Goal: Information Seeking & Learning: Learn about a topic

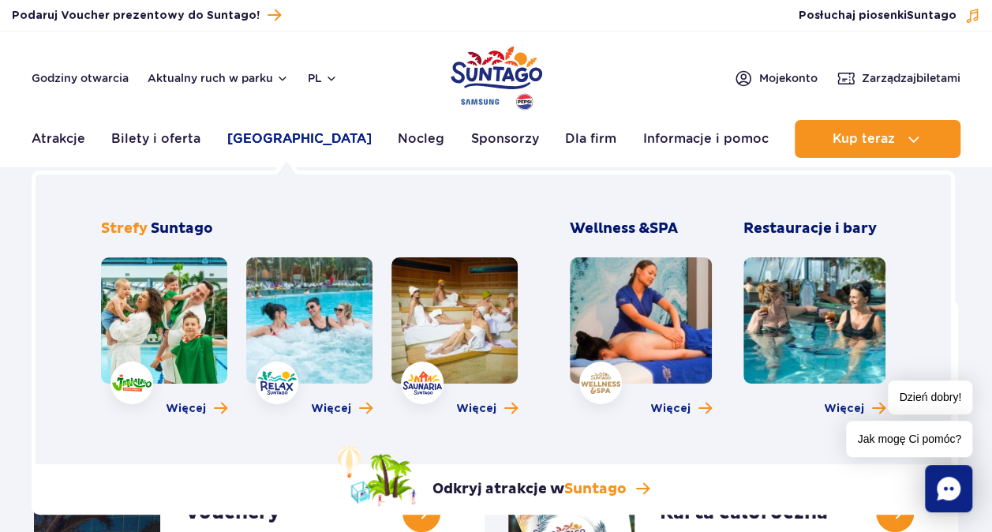
click at [260, 137] on link "[GEOGRAPHIC_DATA]" at bounding box center [299, 139] width 144 height 38
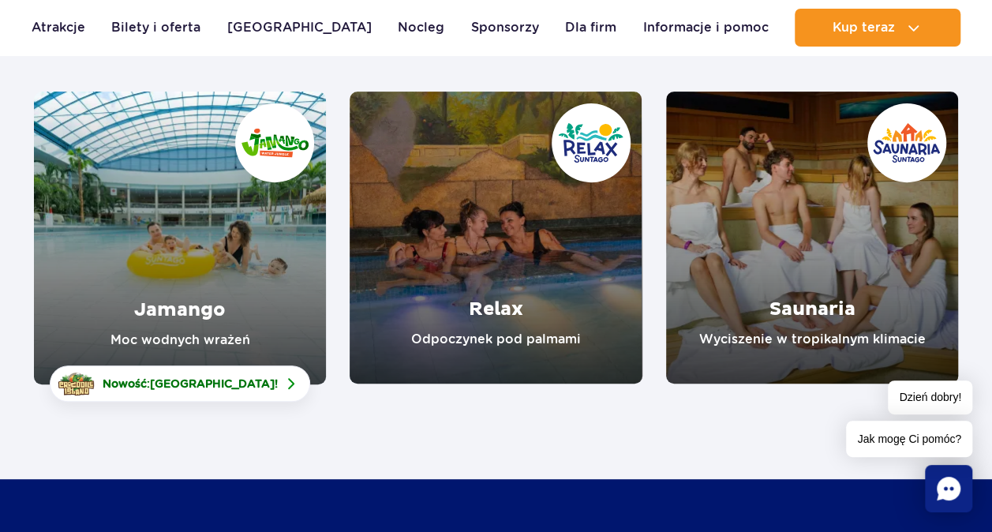
scroll to position [237, 0]
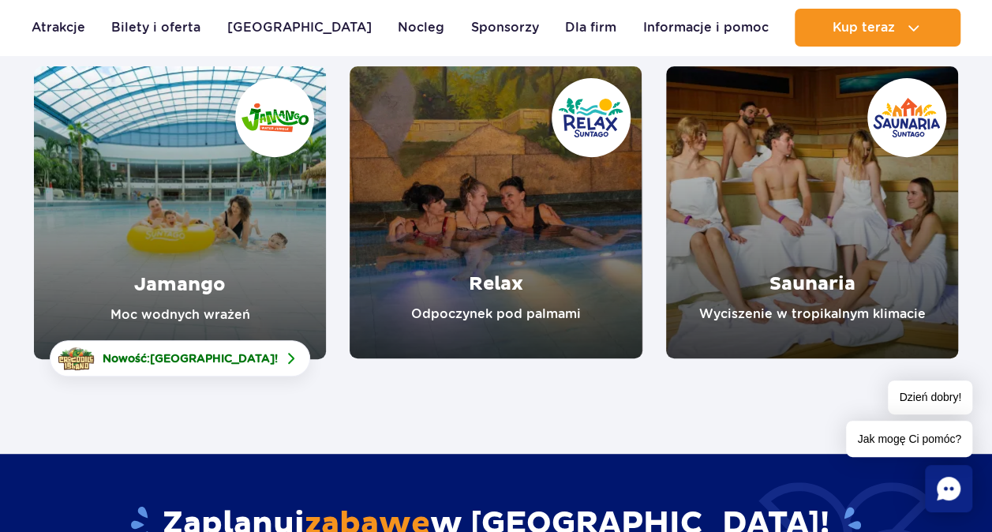
click at [238, 271] on link "Jamango" at bounding box center [180, 212] width 292 height 293
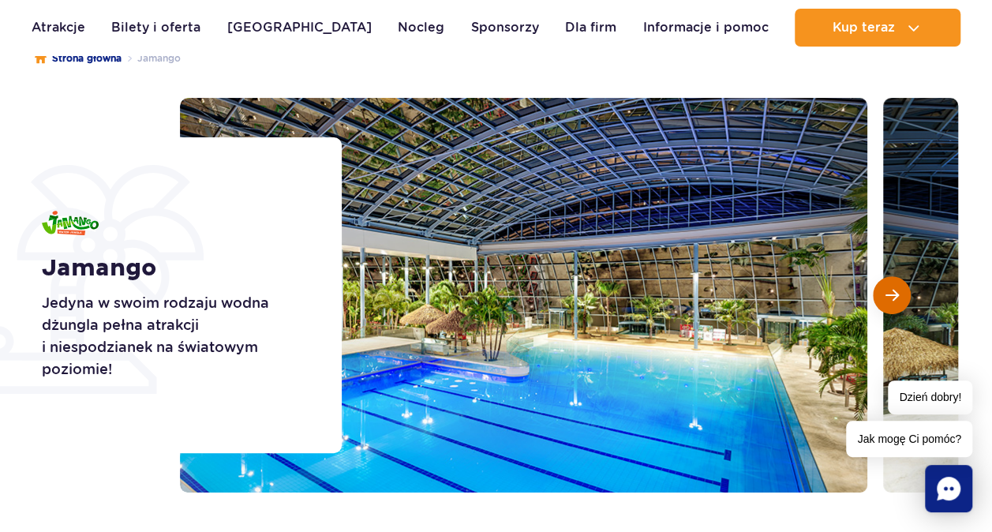
click at [900, 290] on button "Następny slajd" at bounding box center [892, 295] width 38 height 38
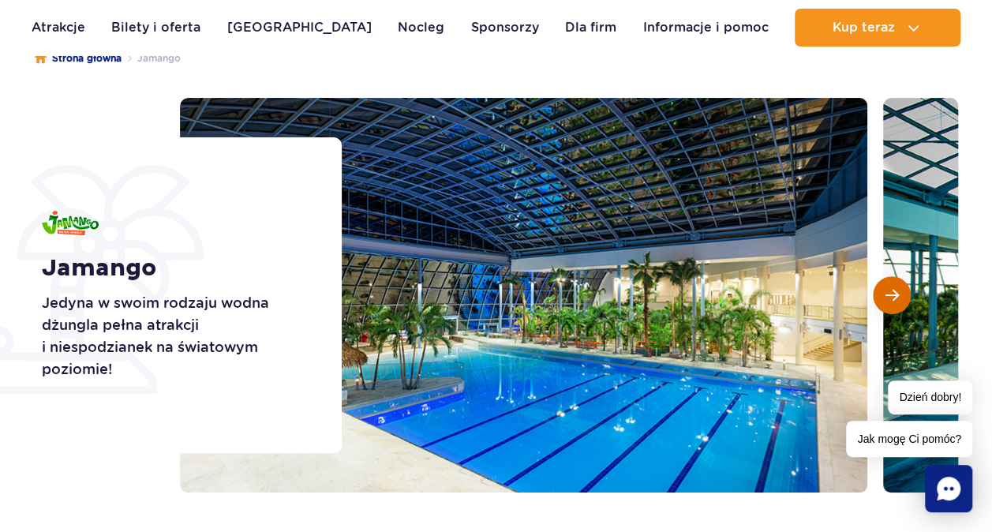
click at [903, 290] on button "Następny slajd" at bounding box center [892, 295] width 38 height 38
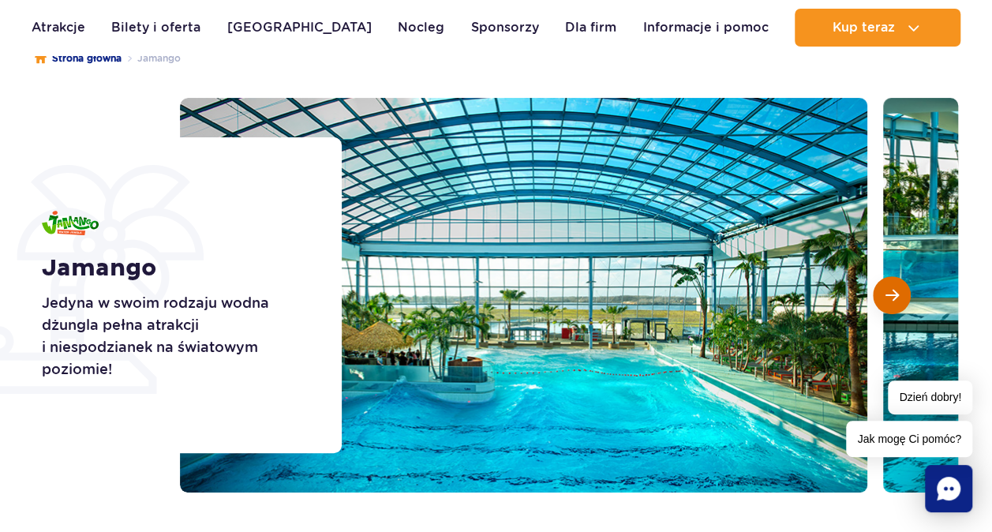
click at [900, 298] on button "Następny slajd" at bounding box center [892, 295] width 38 height 38
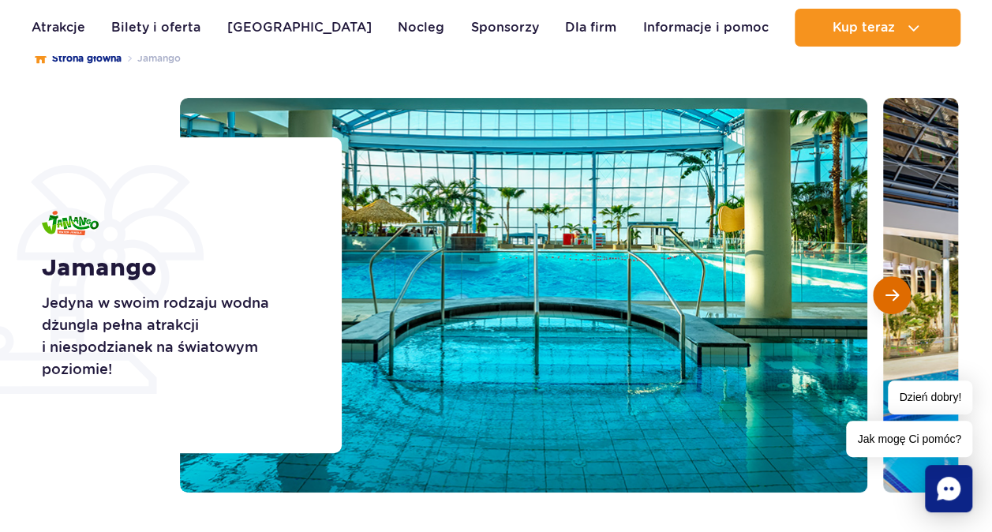
click at [896, 299] on span "Następny slajd" at bounding box center [892, 295] width 13 height 14
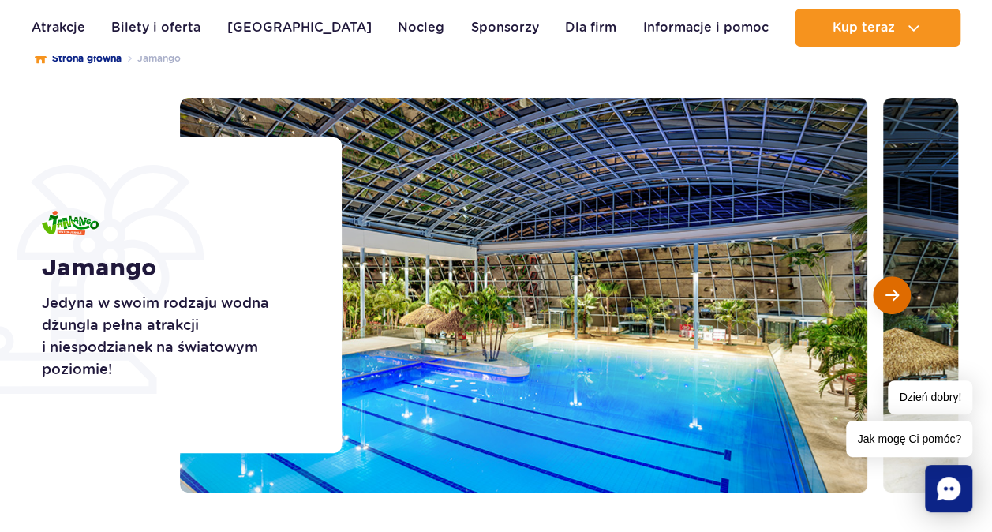
click at [895, 299] on span "Następny slajd" at bounding box center [892, 295] width 13 height 14
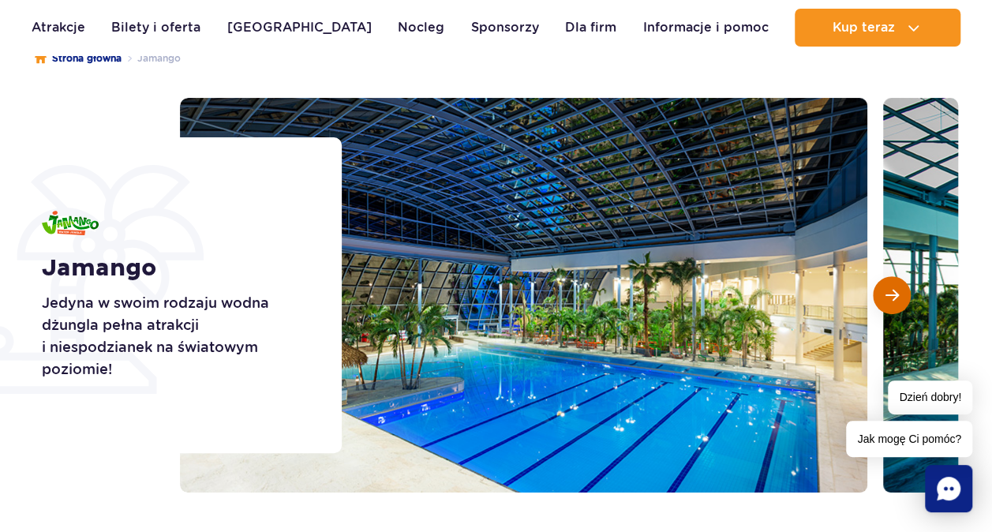
click at [895, 299] on span "Następny slajd" at bounding box center [892, 295] width 13 height 14
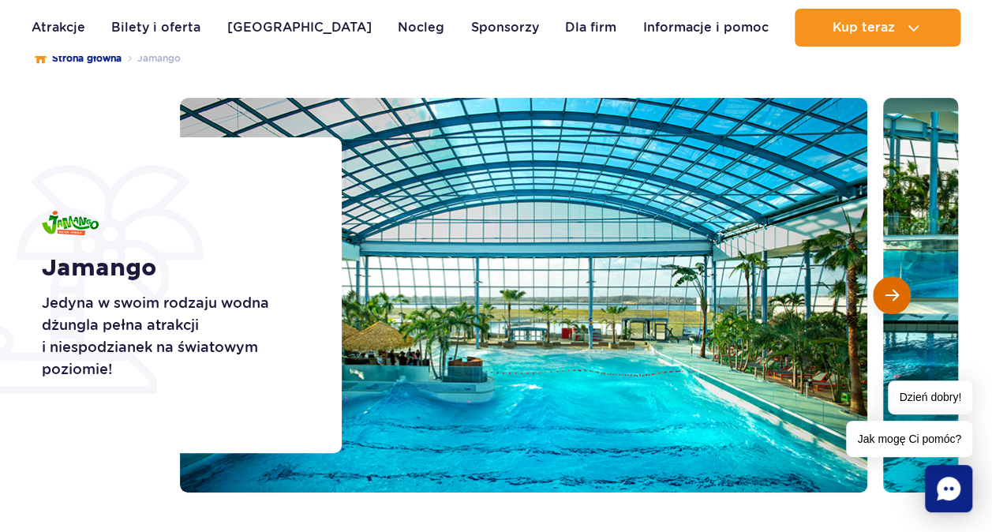
click at [893, 300] on span "Następny slajd" at bounding box center [892, 295] width 13 height 14
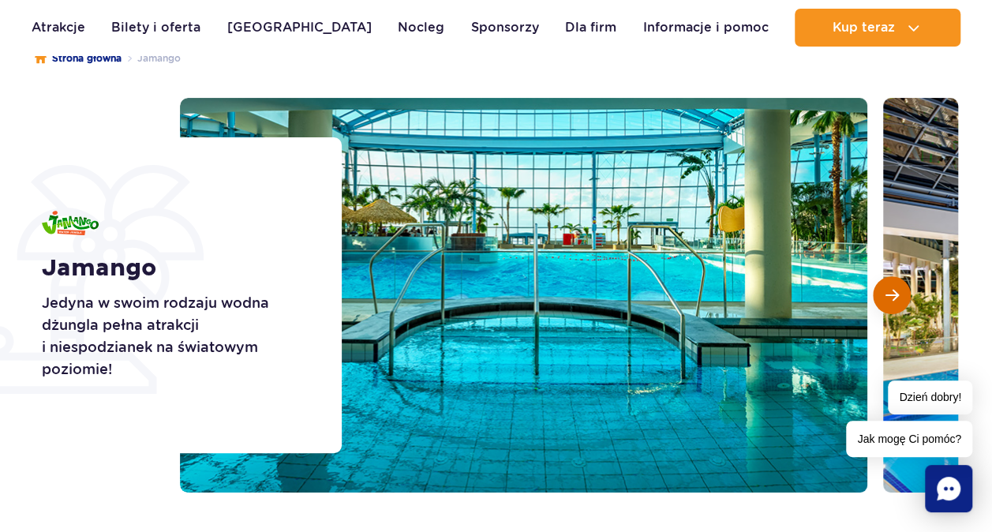
click at [893, 300] on span "Następny slajd" at bounding box center [892, 295] width 13 height 14
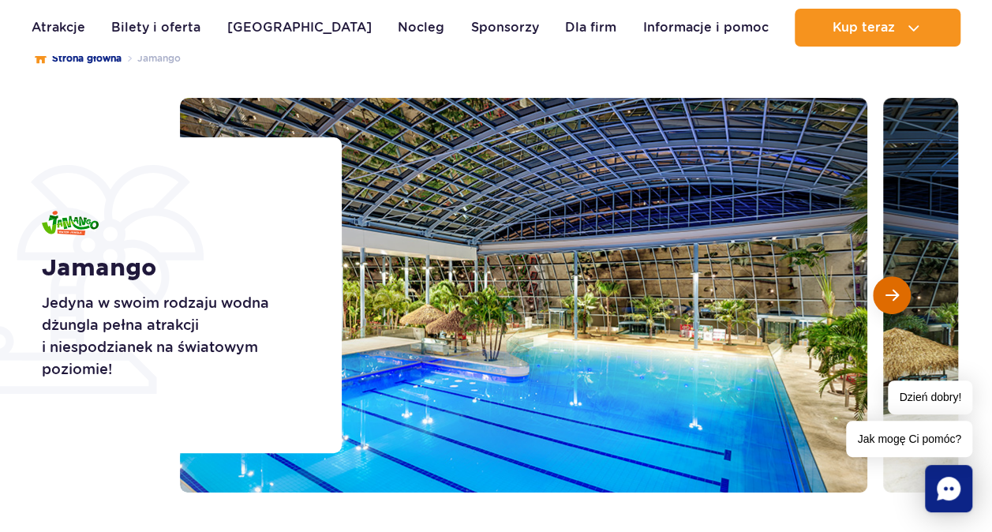
click at [890, 300] on span "Następny slajd" at bounding box center [892, 295] width 13 height 14
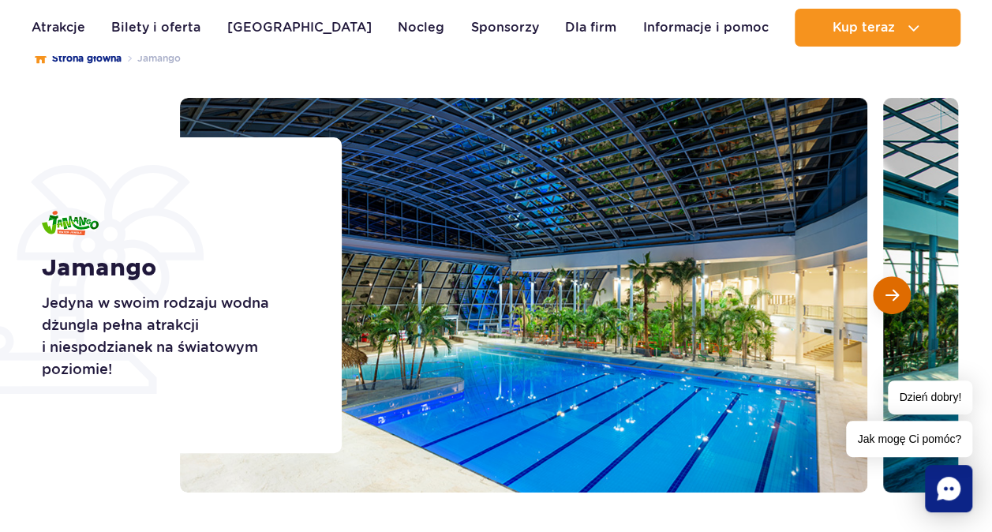
click at [889, 302] on button "Następny slajd" at bounding box center [892, 295] width 38 height 38
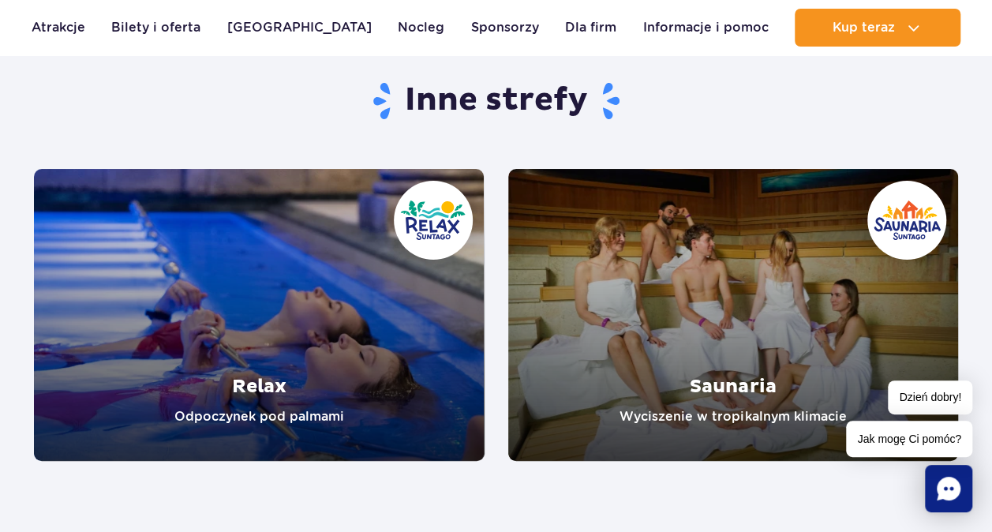
scroll to position [2999, 0]
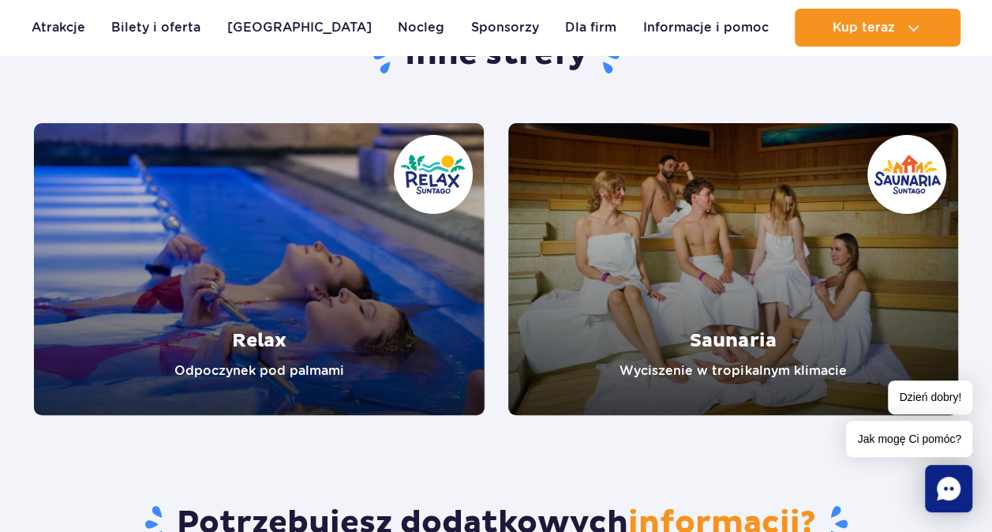
click at [260, 344] on link "Relax" at bounding box center [259, 269] width 451 height 292
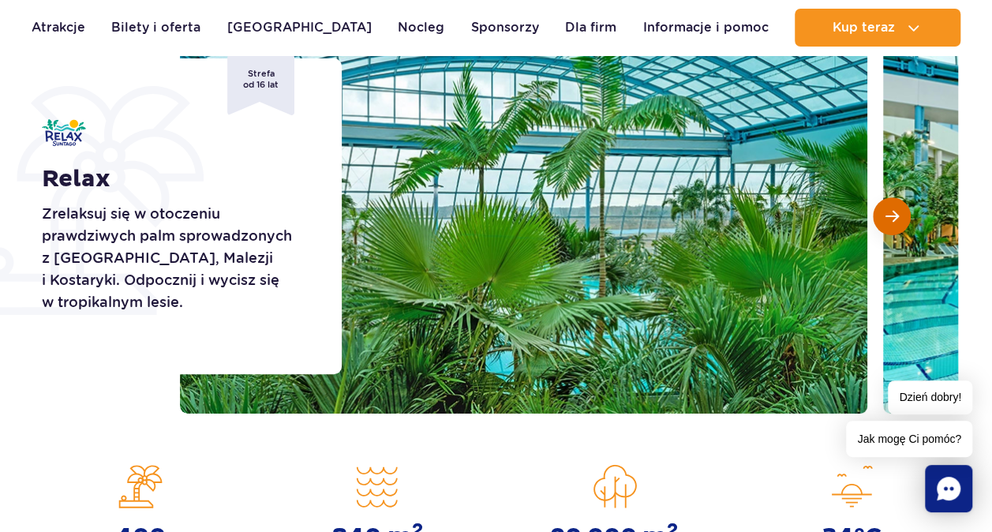
click at [889, 212] on span "Następny slajd" at bounding box center [892, 216] width 13 height 14
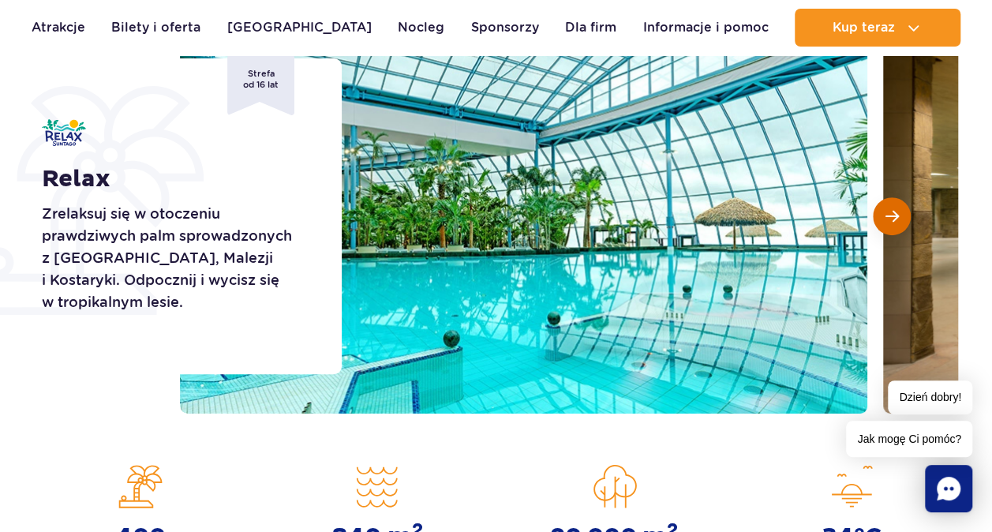
click at [889, 212] on span "Następny slajd" at bounding box center [892, 216] width 13 height 14
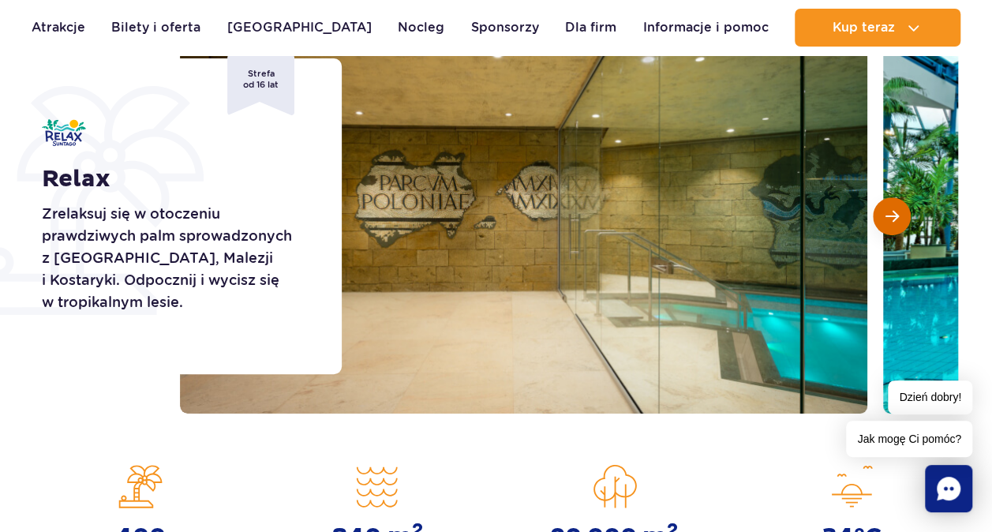
click at [888, 212] on span "Następny slajd" at bounding box center [892, 216] width 13 height 14
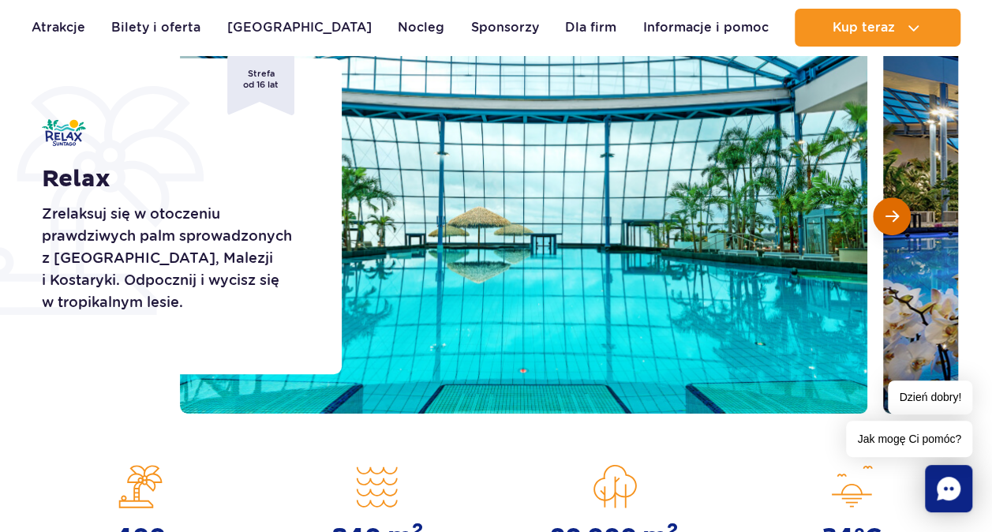
click at [888, 212] on span "Następny slajd" at bounding box center [892, 216] width 13 height 14
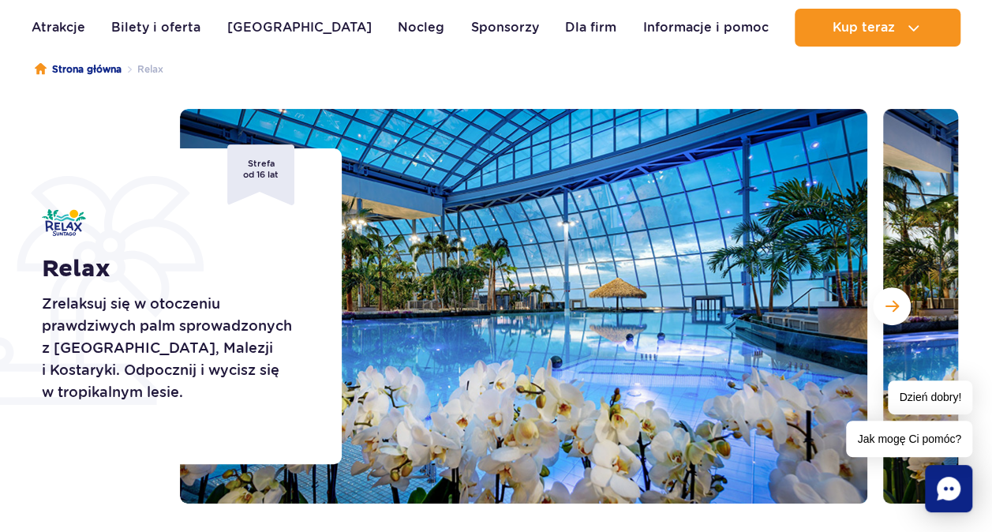
scroll to position [237, 0]
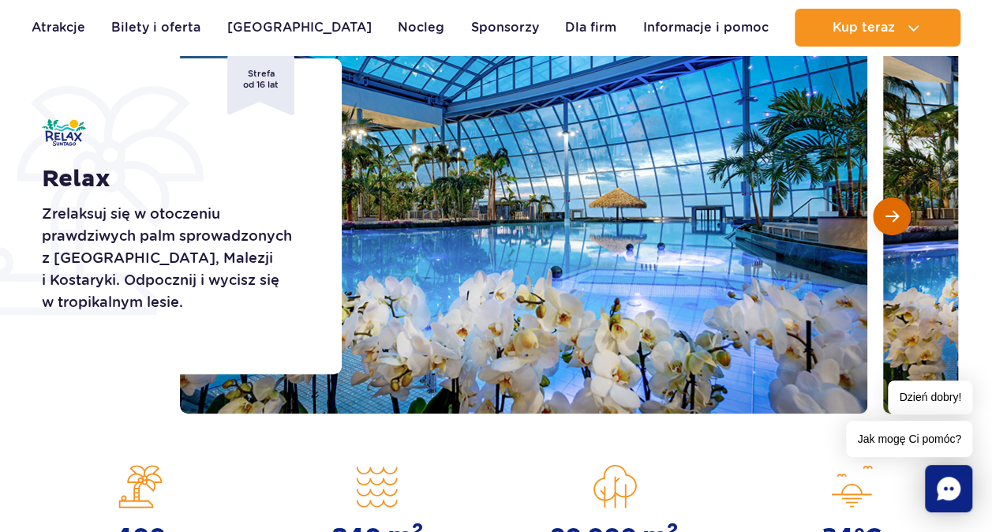
click at [893, 226] on button "Następny slajd" at bounding box center [892, 216] width 38 height 38
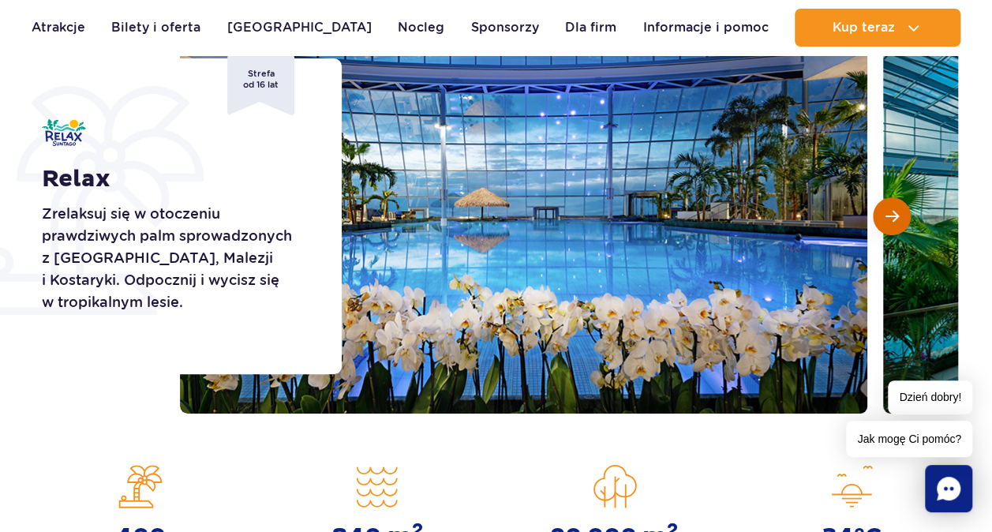
click at [893, 226] on button "Następny slajd" at bounding box center [892, 216] width 38 height 38
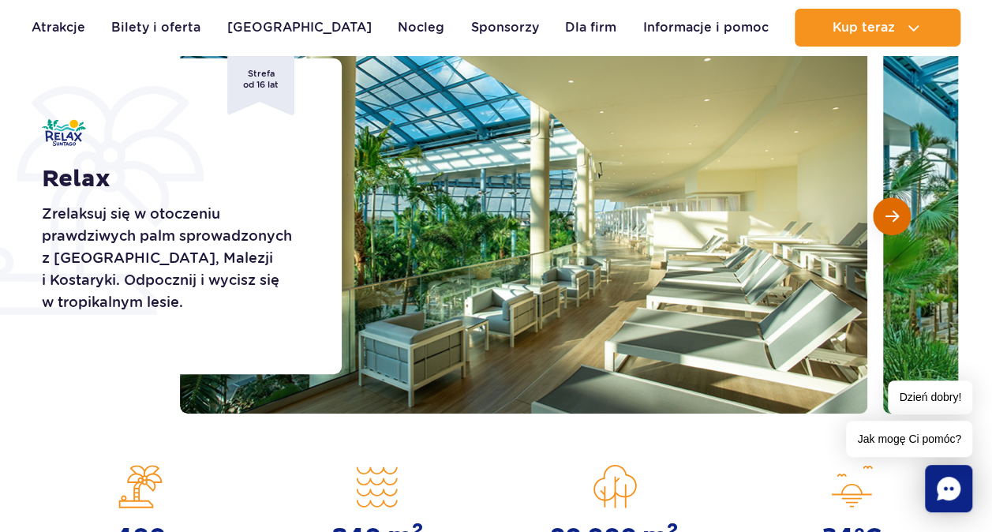
click at [893, 226] on button "Następny slajd" at bounding box center [892, 216] width 38 height 38
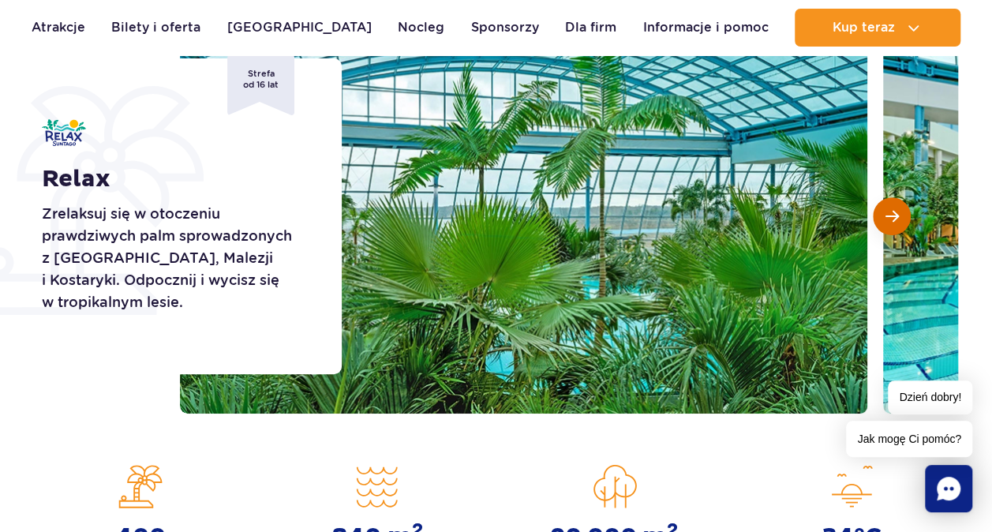
click at [893, 226] on button "Następny slajd" at bounding box center [892, 216] width 38 height 38
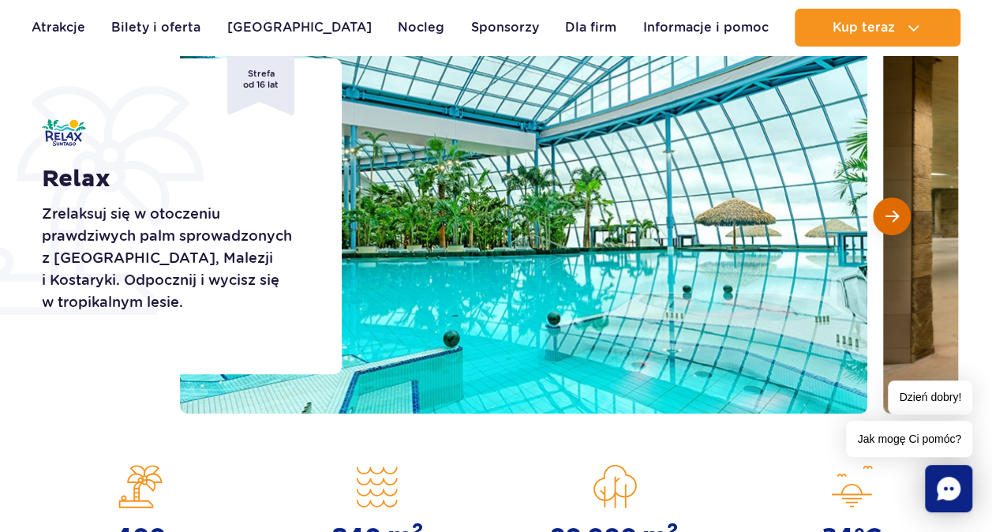
click at [890, 218] on span "Następny slajd" at bounding box center [892, 216] width 13 height 14
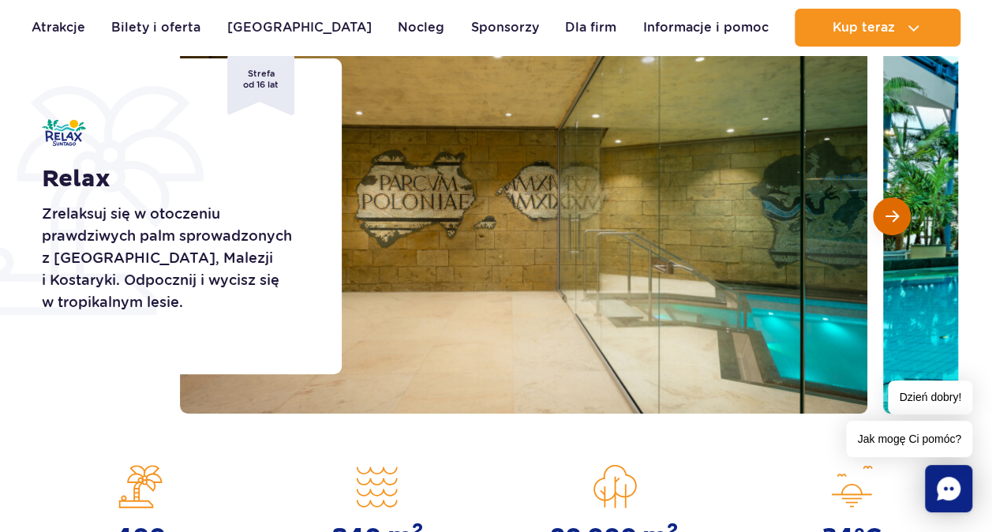
click at [890, 218] on span "Następny slajd" at bounding box center [892, 216] width 13 height 14
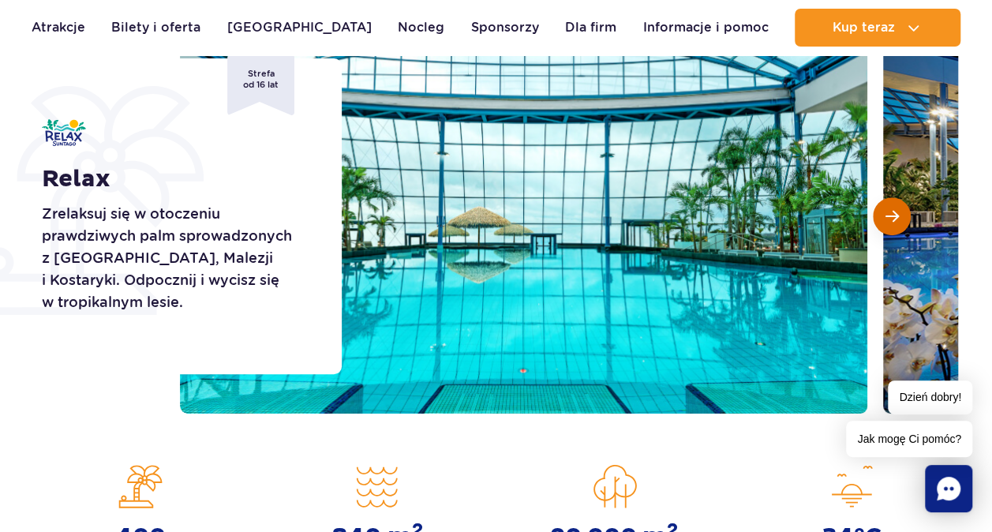
click at [890, 218] on span "Następny slajd" at bounding box center [892, 216] width 13 height 14
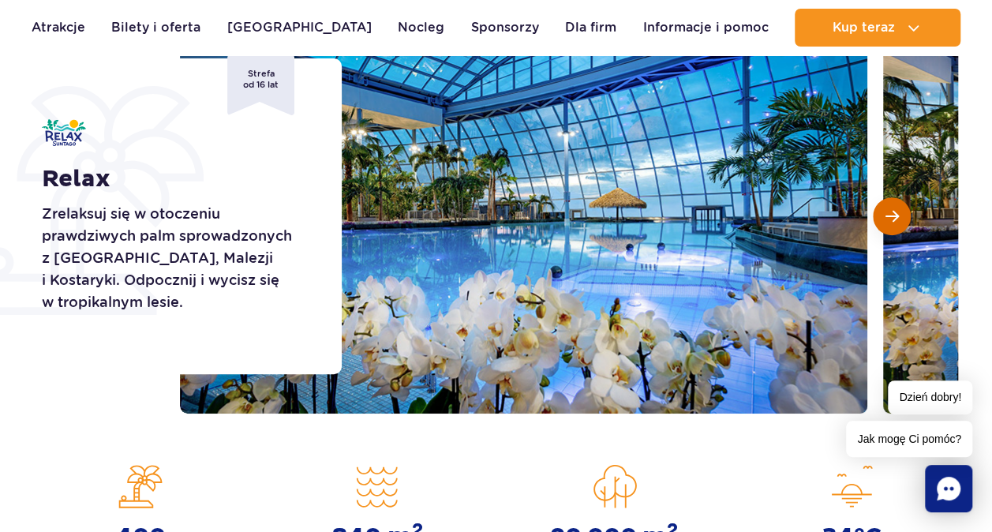
click at [890, 218] on span "Następny slajd" at bounding box center [892, 216] width 13 height 14
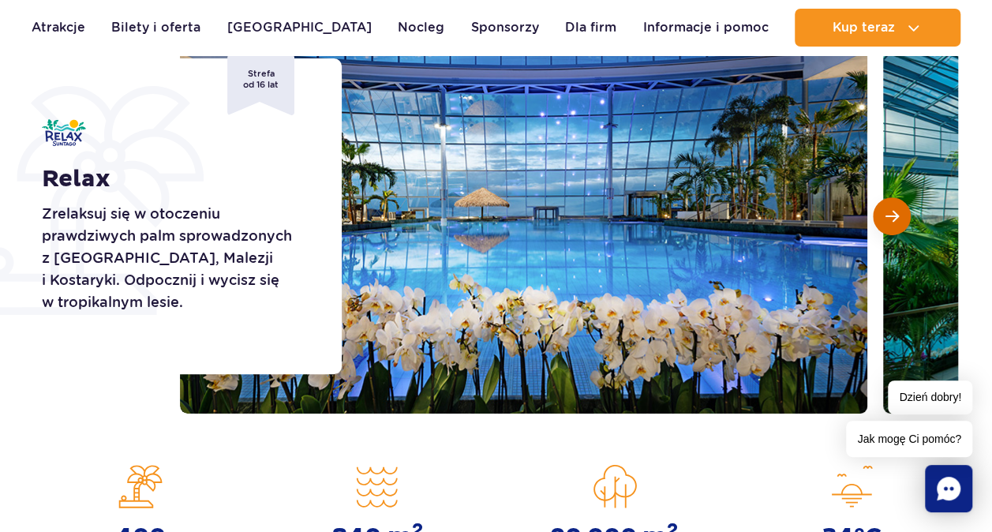
click at [890, 218] on span "Następny slajd" at bounding box center [892, 216] width 13 height 14
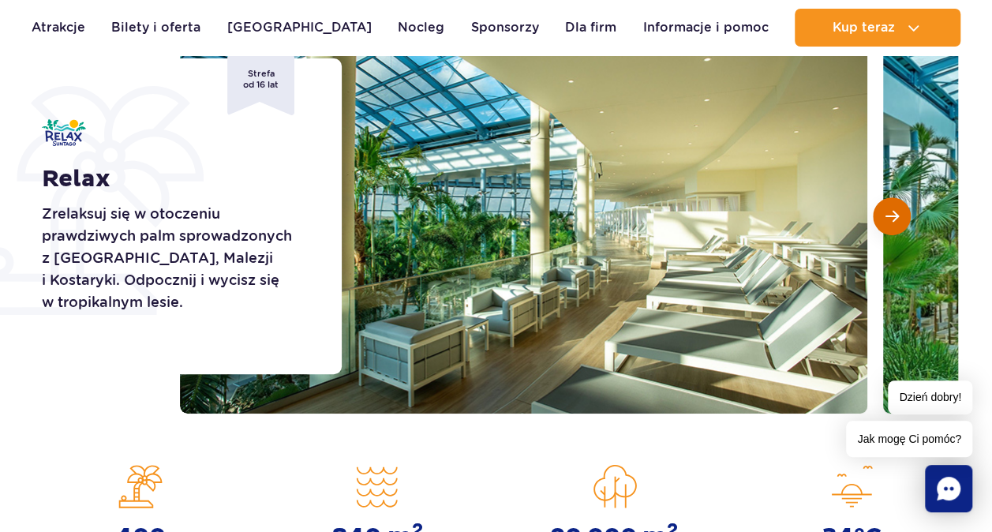
click at [890, 218] on span "Następny slajd" at bounding box center [892, 216] width 13 height 14
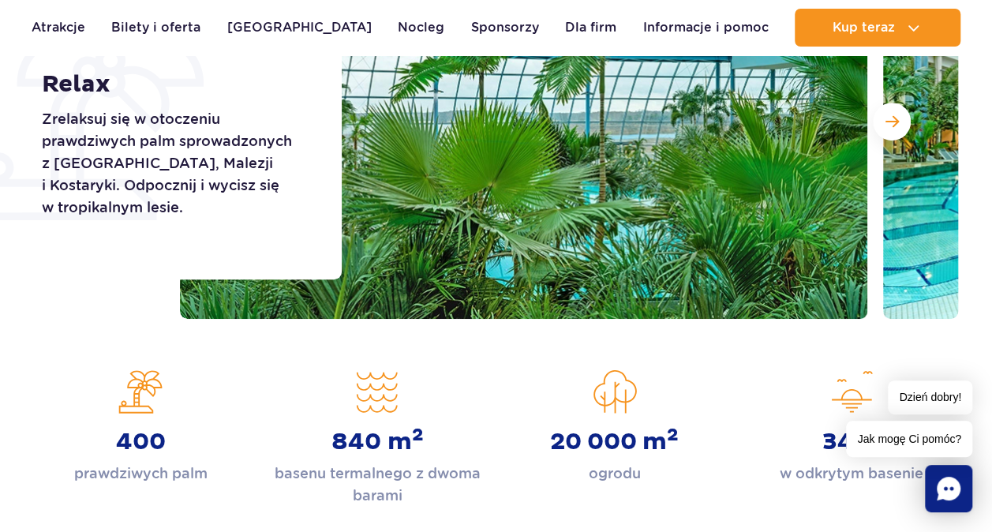
scroll to position [79, 0]
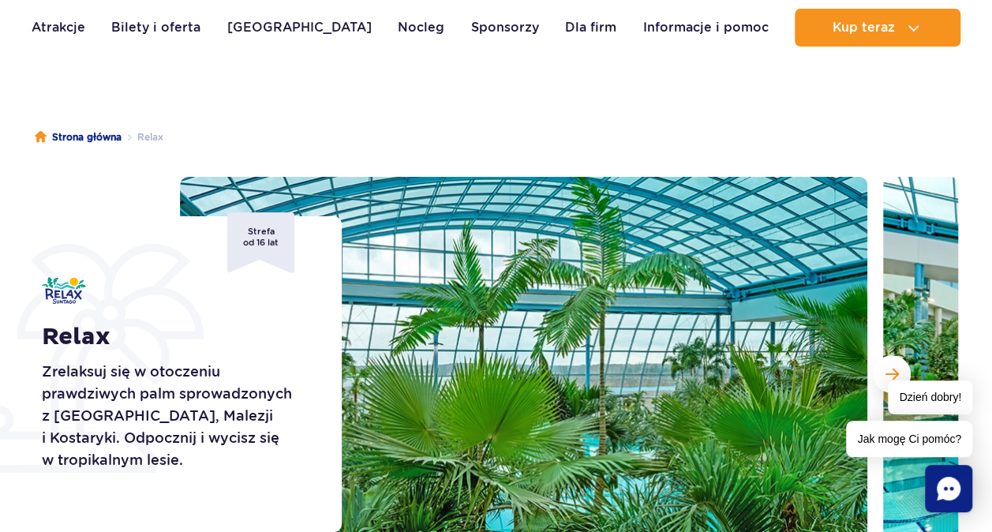
click at [237, 37] on ul "Aktualny ruch w parku Atrakcje Zjeżdżalnie Aster Rainbow Narval Więcej Baseny B…" at bounding box center [496, 28] width 929 height 38
click at [255, 28] on link "[GEOGRAPHIC_DATA]" at bounding box center [299, 28] width 144 height 38
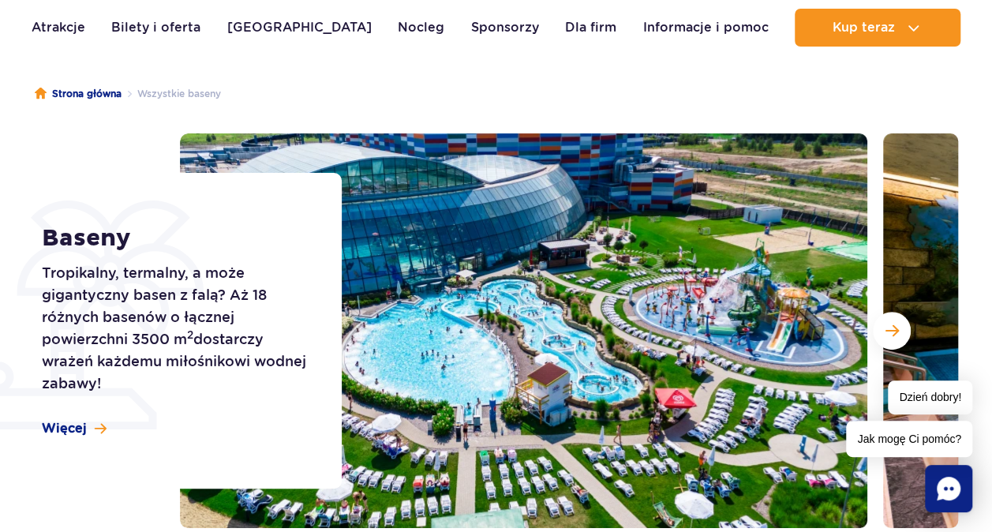
scroll to position [158, 0]
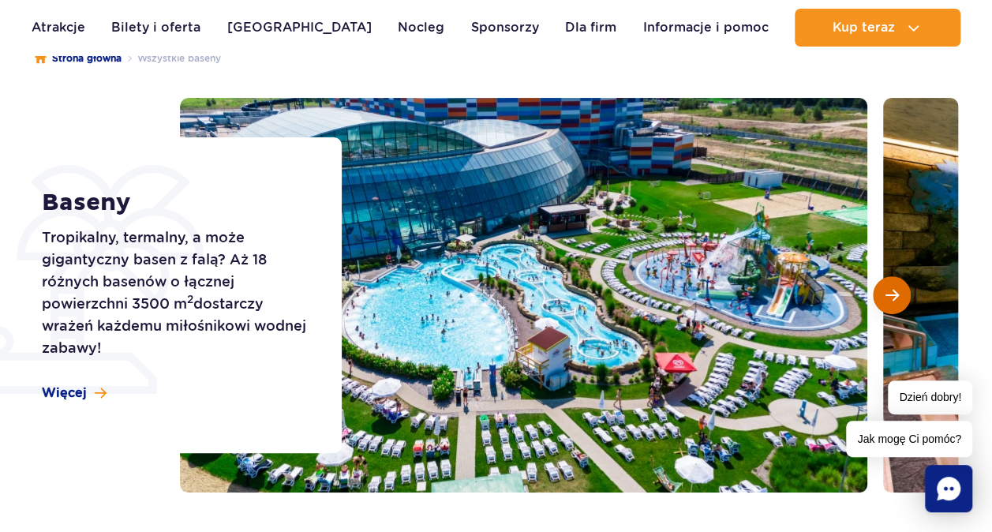
click at [893, 298] on span "Następny slajd" at bounding box center [892, 295] width 13 height 14
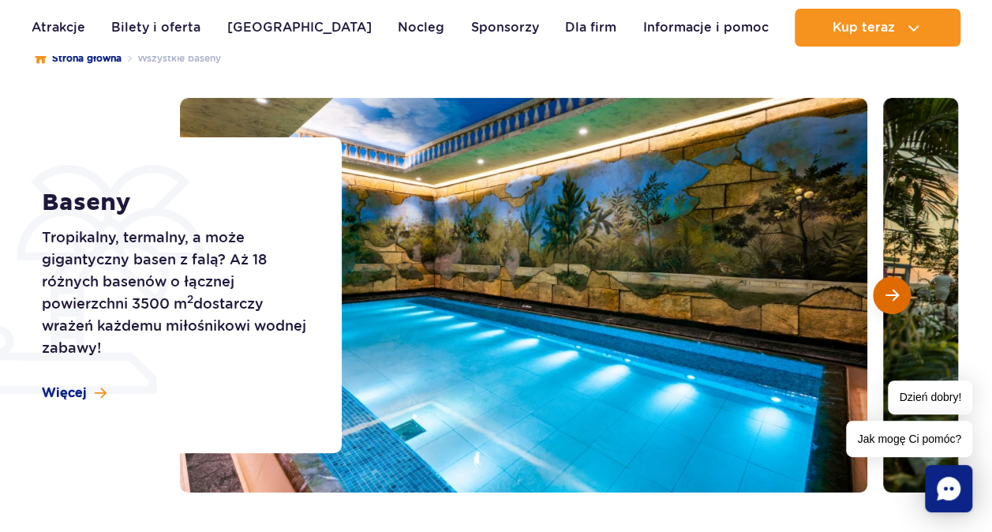
click at [893, 298] on span "Następny slajd" at bounding box center [892, 295] width 13 height 14
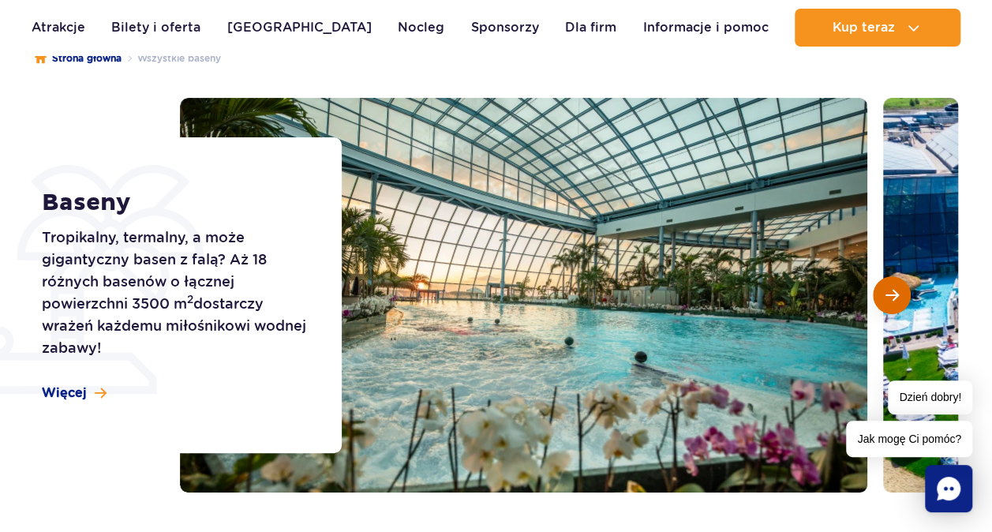
click at [893, 298] on span "Następny slajd" at bounding box center [892, 295] width 13 height 14
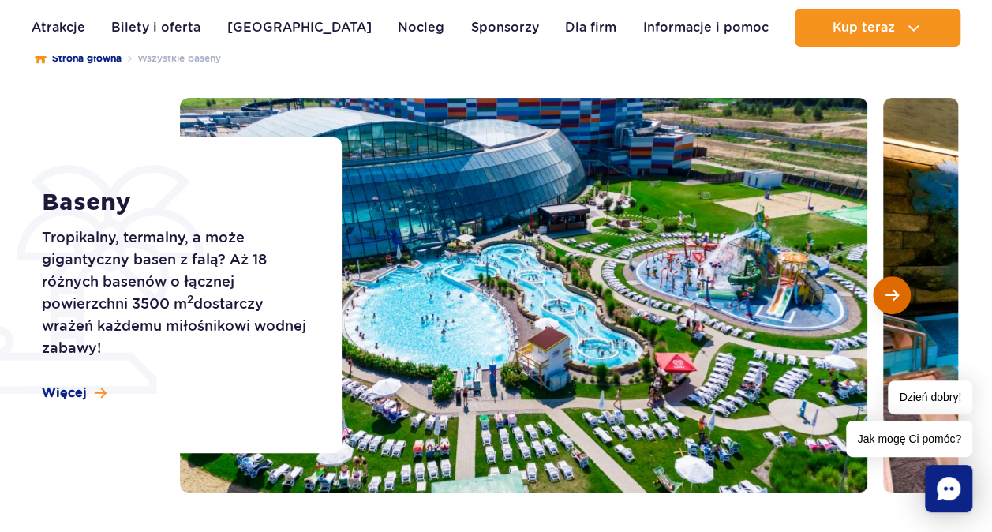
click at [893, 298] on span "Następny slajd" at bounding box center [892, 295] width 13 height 14
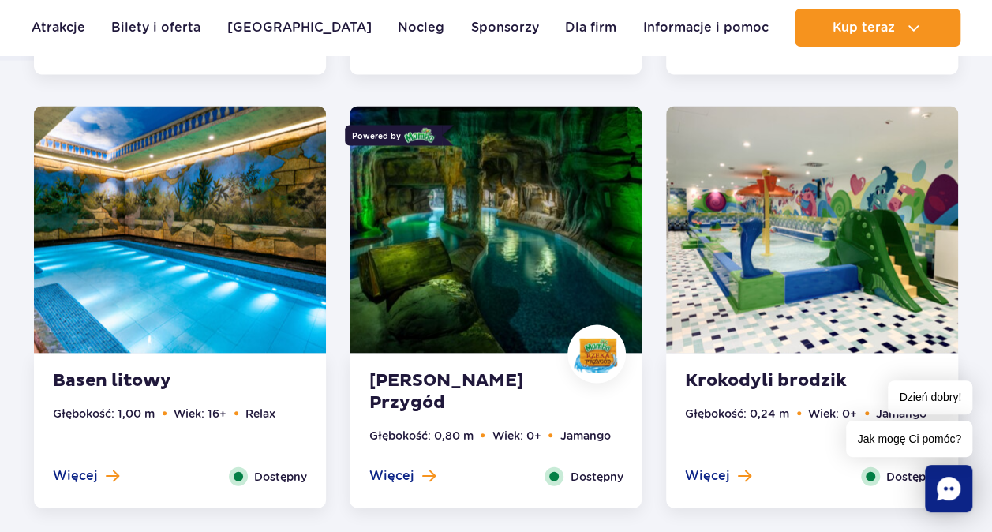
scroll to position [1500, 0]
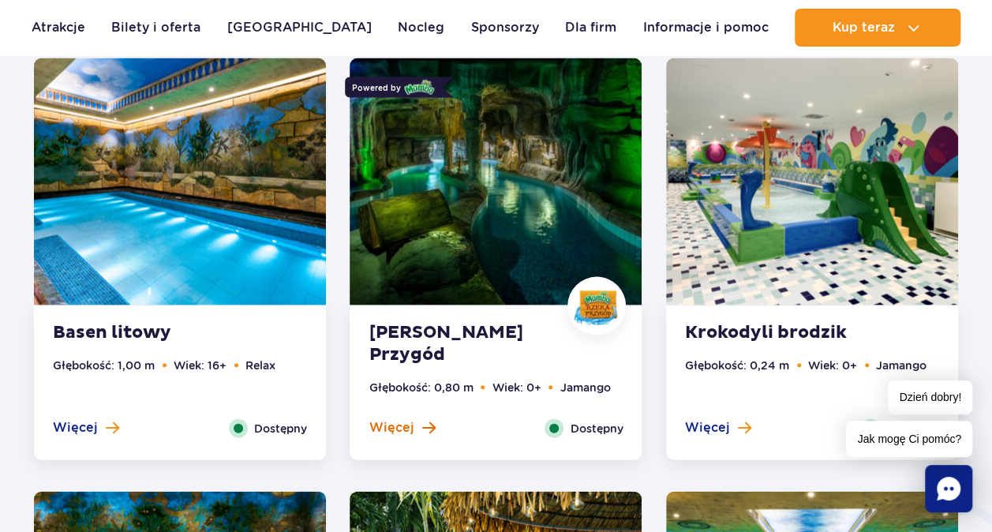
drag, startPoint x: 400, startPoint y: 434, endPoint x: 388, endPoint y: 432, distance: 12.8
drag, startPoint x: 388, startPoint y: 432, endPoint x: 374, endPoint y: 427, distance: 14.2
drag, startPoint x: 374, startPoint y: 427, endPoint x: 347, endPoint y: 466, distance: 47.1
drag, startPoint x: 407, startPoint y: 421, endPoint x: 392, endPoint y: 425, distance: 15.5
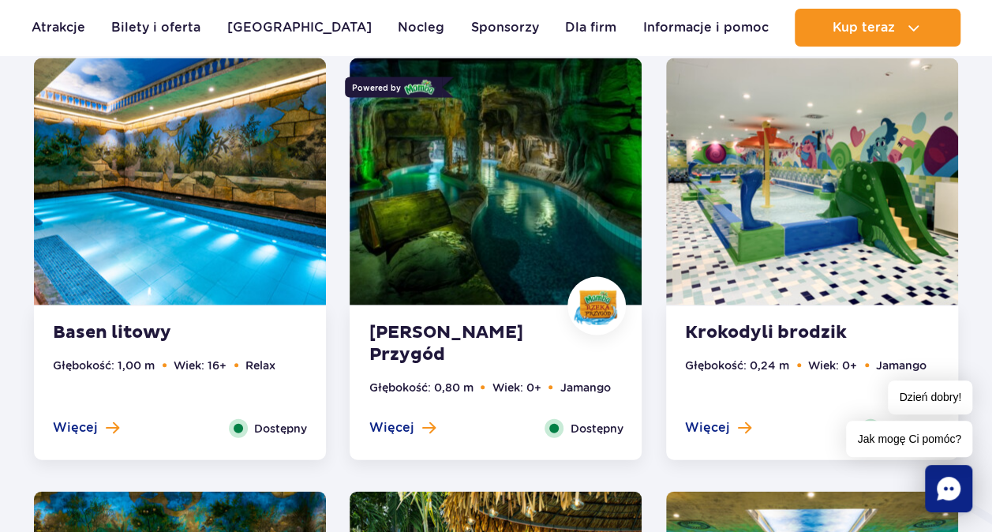
click at [392, 425] on span "Więcej" at bounding box center [391, 427] width 45 height 17
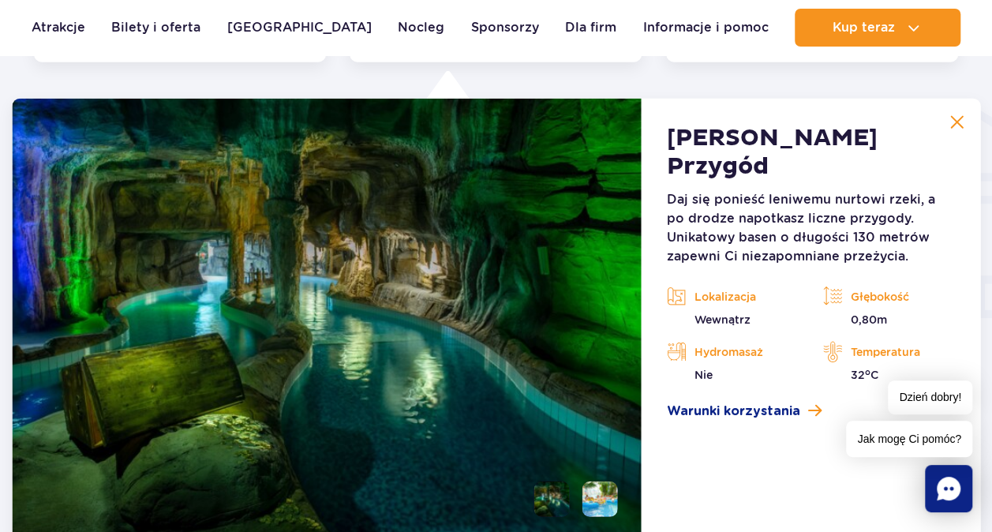
scroll to position [1900, 0]
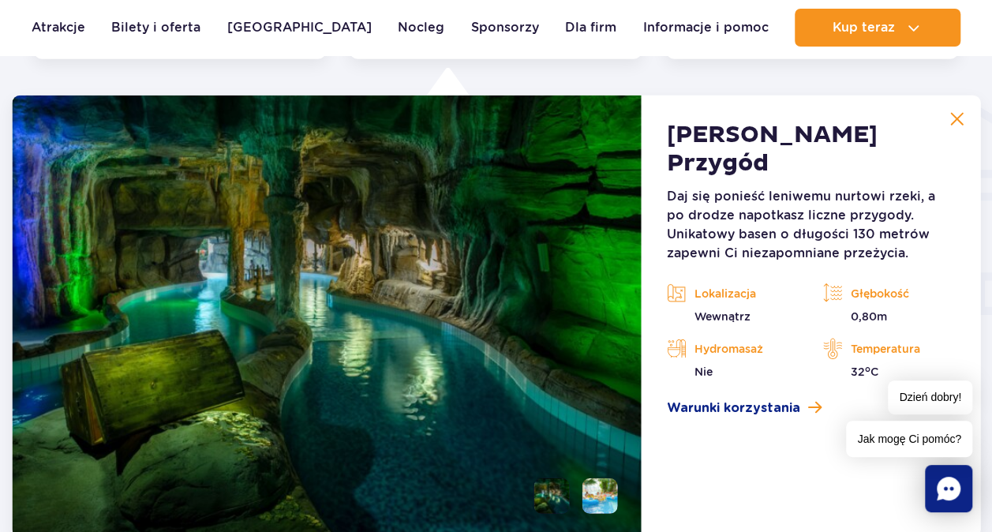
click at [964, 122] on img at bounding box center [956, 119] width 14 height 14
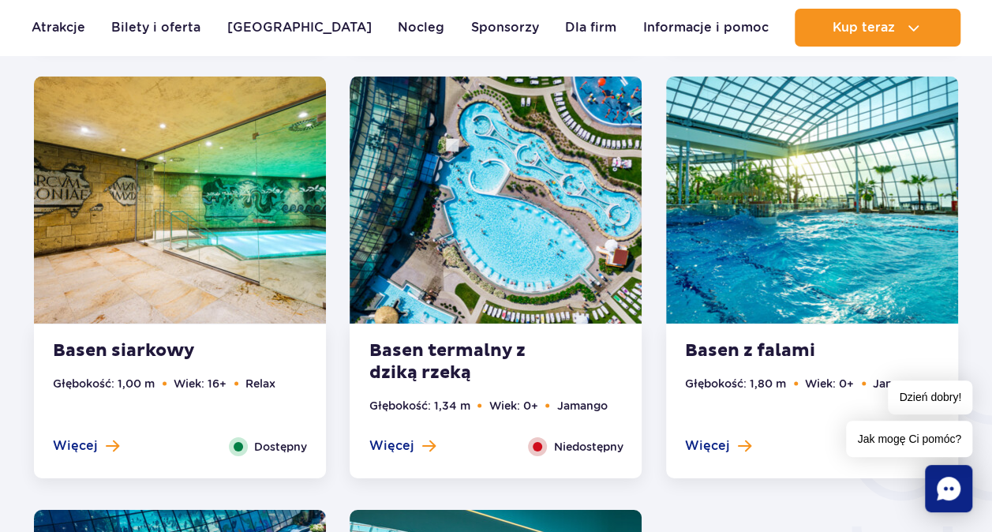
scroll to position [2374, 0]
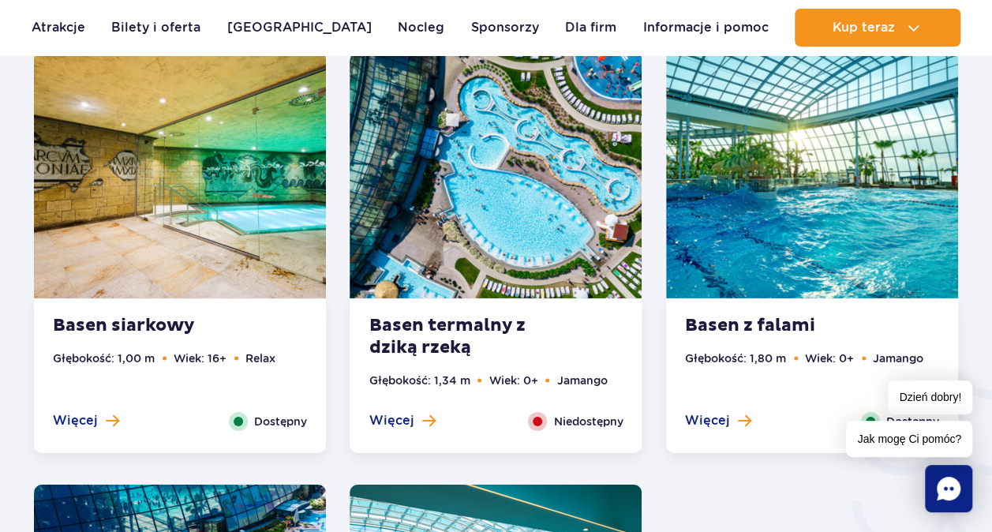
click at [710, 409] on ul "Głębokość: 1,80 m Wiek: 0+ Jamango" at bounding box center [812, 381] width 254 height 62
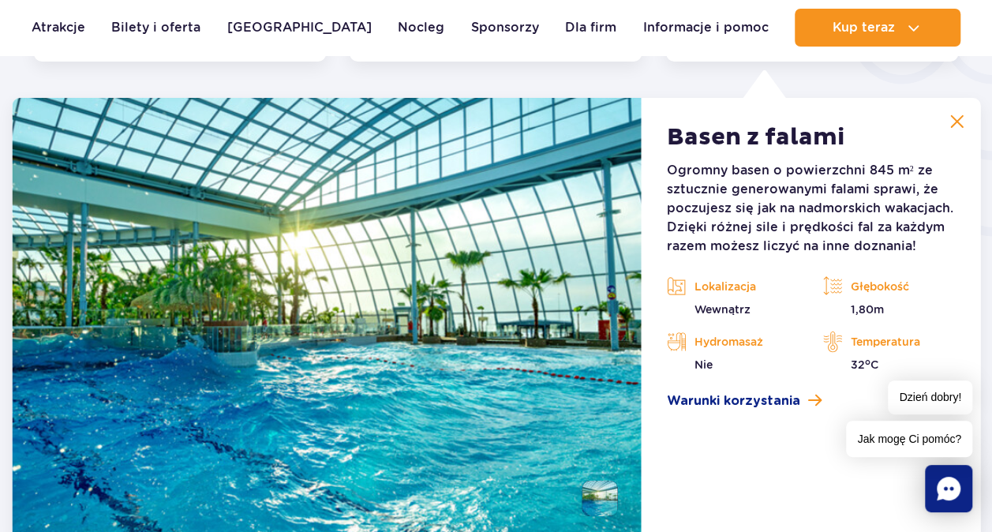
scroll to position [2768, 0]
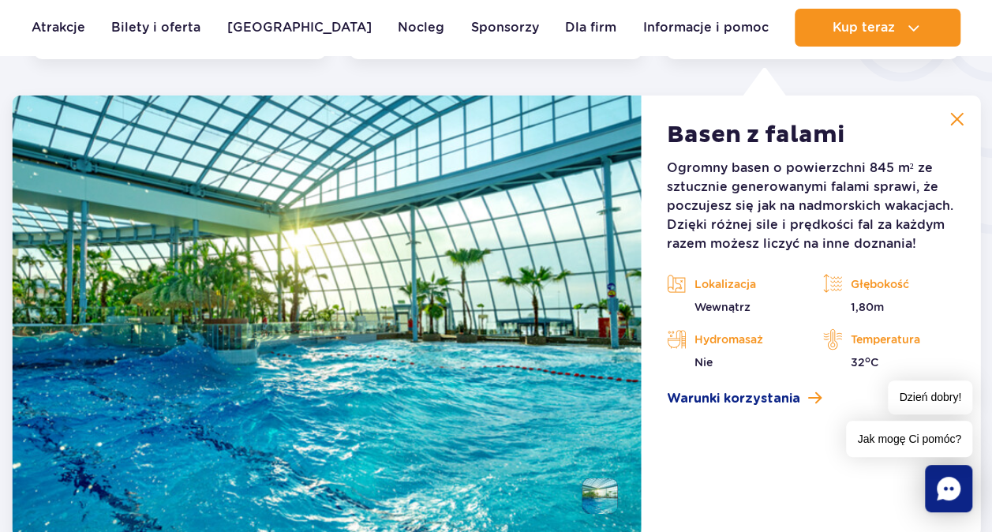
click at [964, 113] on img at bounding box center [956, 119] width 14 height 14
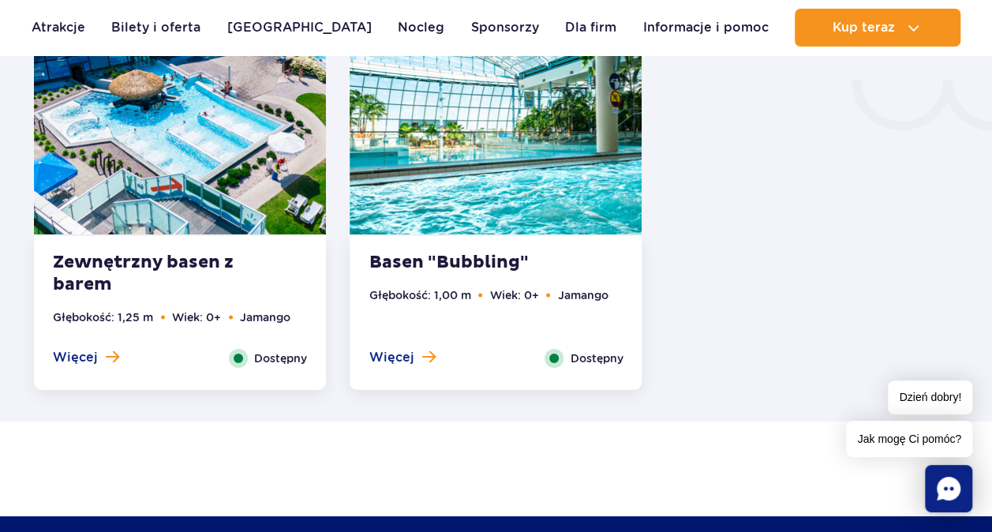
scroll to position [2847, 0]
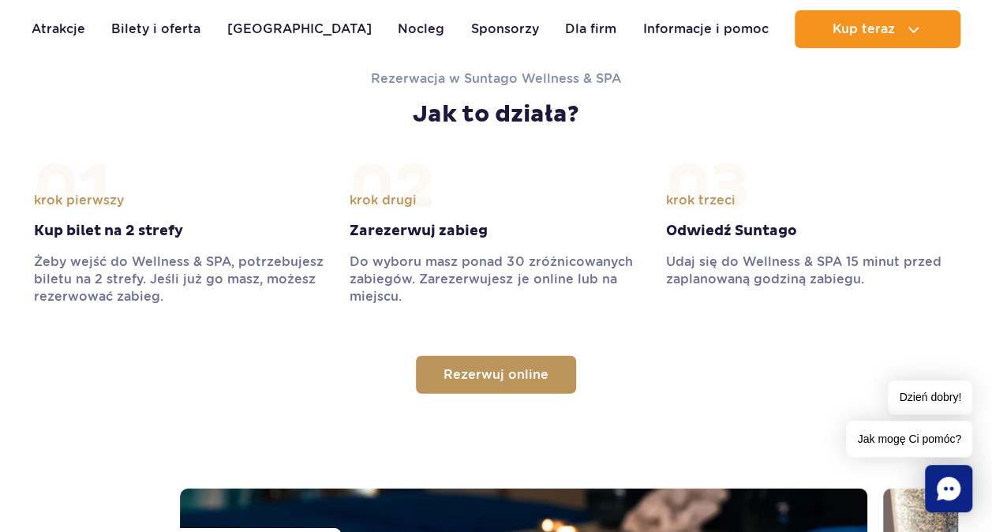
scroll to position [1815, 0]
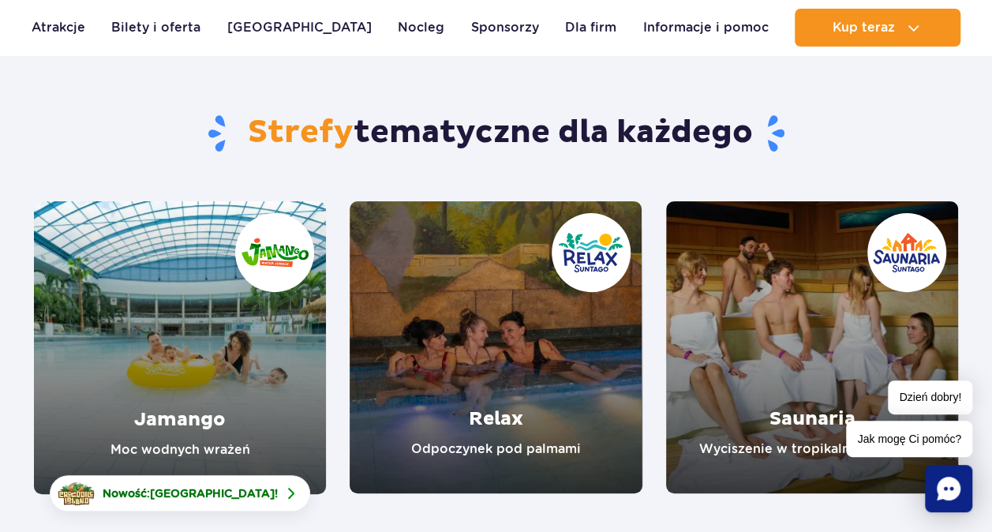
scroll to position [158, 0]
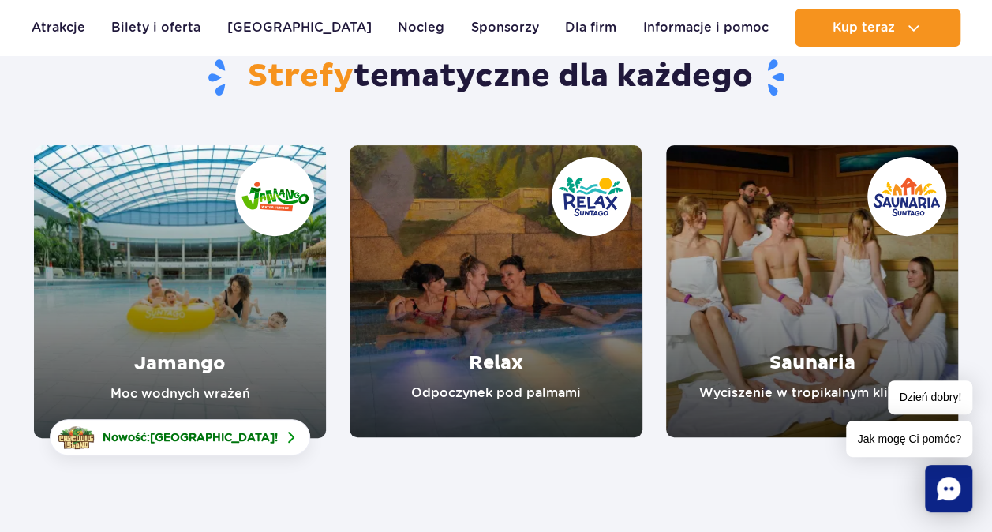
click at [818, 382] on link "Saunaria" at bounding box center [812, 291] width 292 height 292
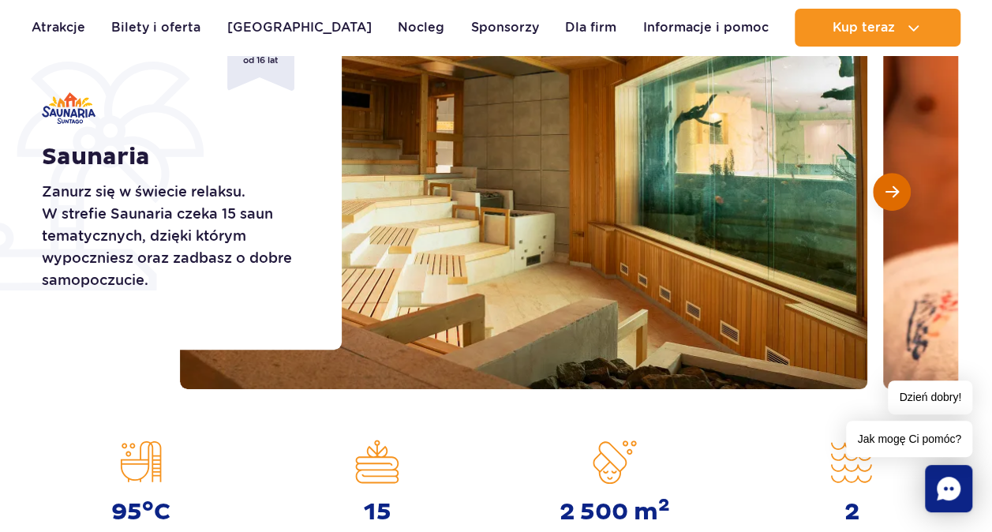
scroll to position [237, 0]
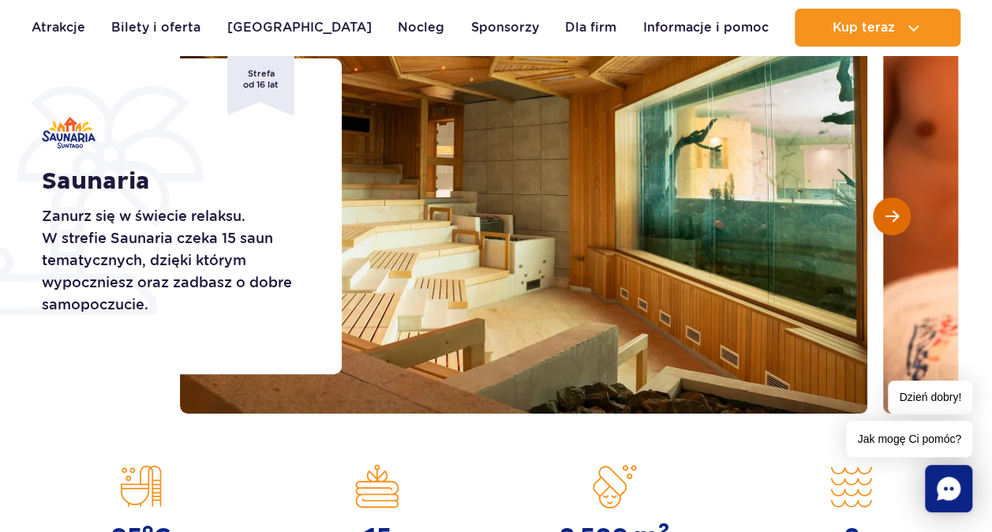
click at [893, 215] on span "Następny slajd" at bounding box center [892, 216] width 13 height 14
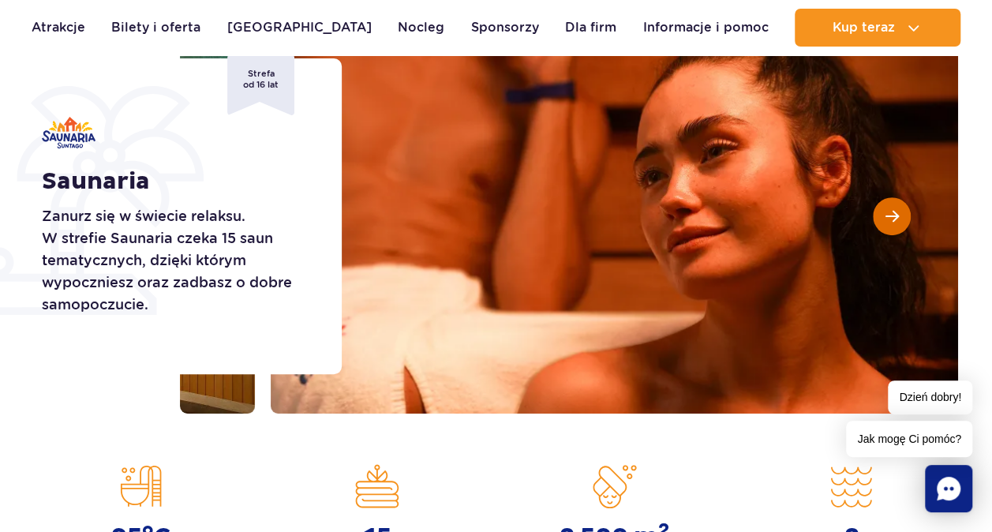
click at [892, 221] on span "Następny slajd" at bounding box center [892, 216] width 13 height 14
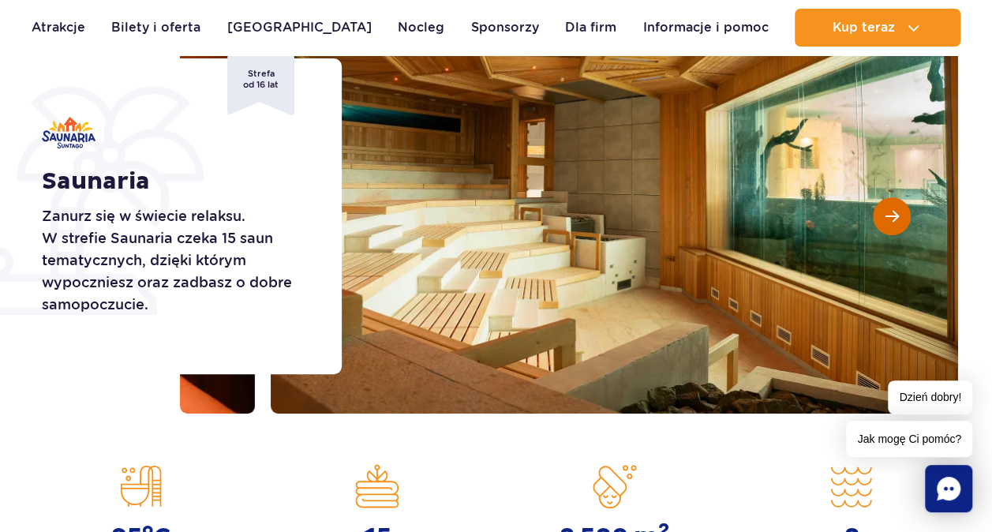
click at [891, 221] on span "Następny slajd" at bounding box center [892, 216] width 13 height 14
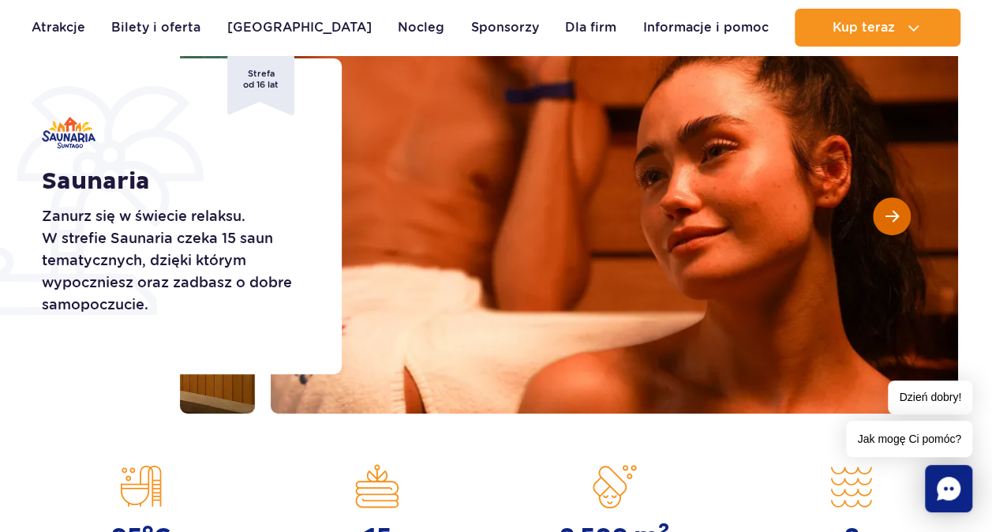
click at [891, 221] on span "Następny slajd" at bounding box center [892, 216] width 13 height 14
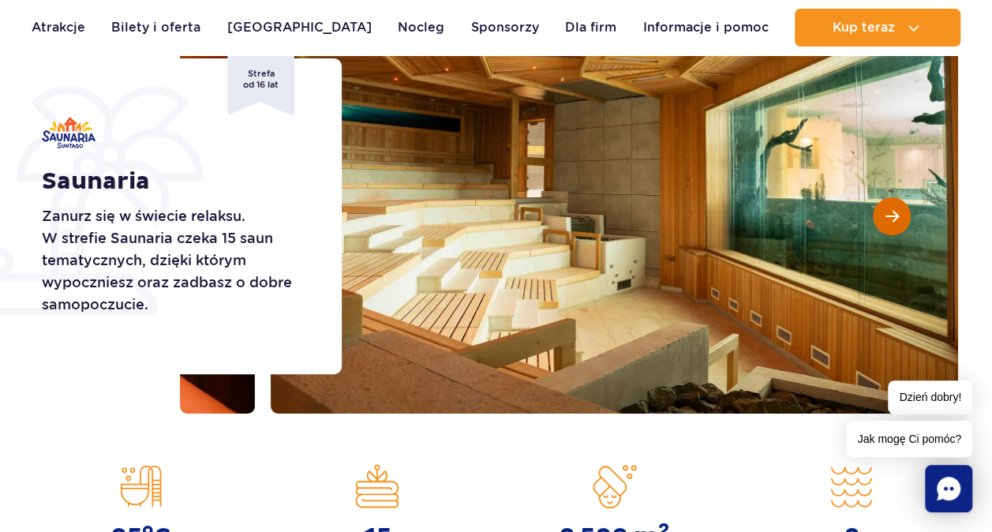
click at [889, 221] on span "Następny slajd" at bounding box center [892, 216] width 13 height 14
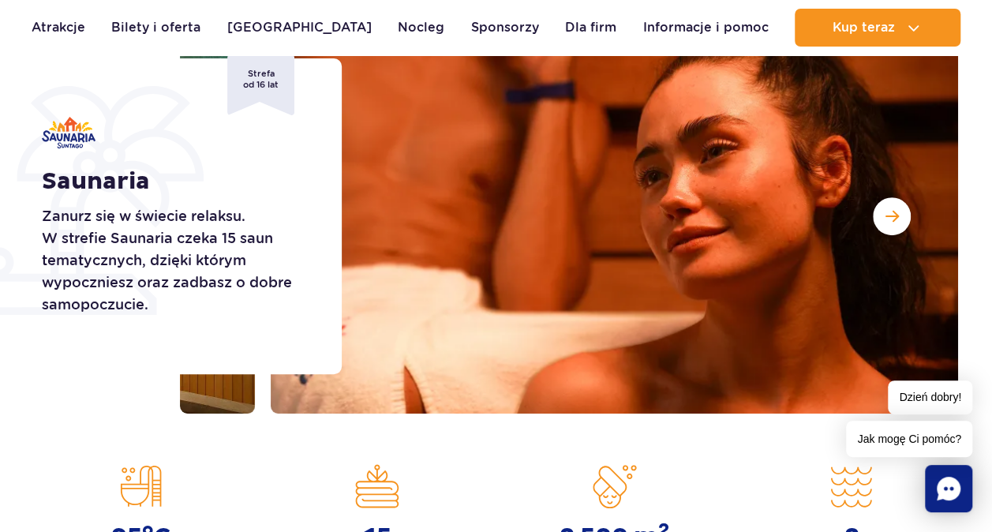
drag, startPoint x: 889, startPoint y: 221, endPoint x: 866, endPoint y: 246, distance: 34.6
click at [887, 226] on button "Następny slajd" at bounding box center [892, 216] width 38 height 38
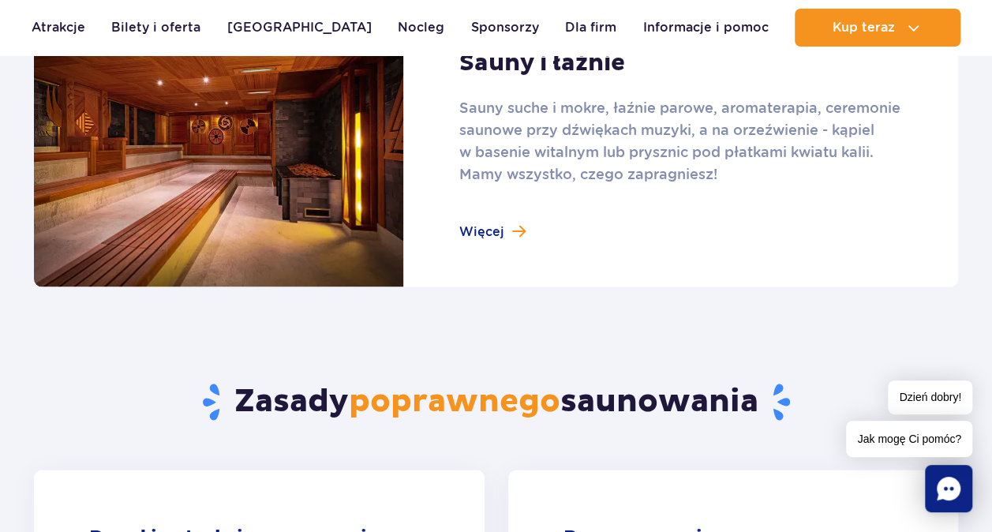
scroll to position [947, 0]
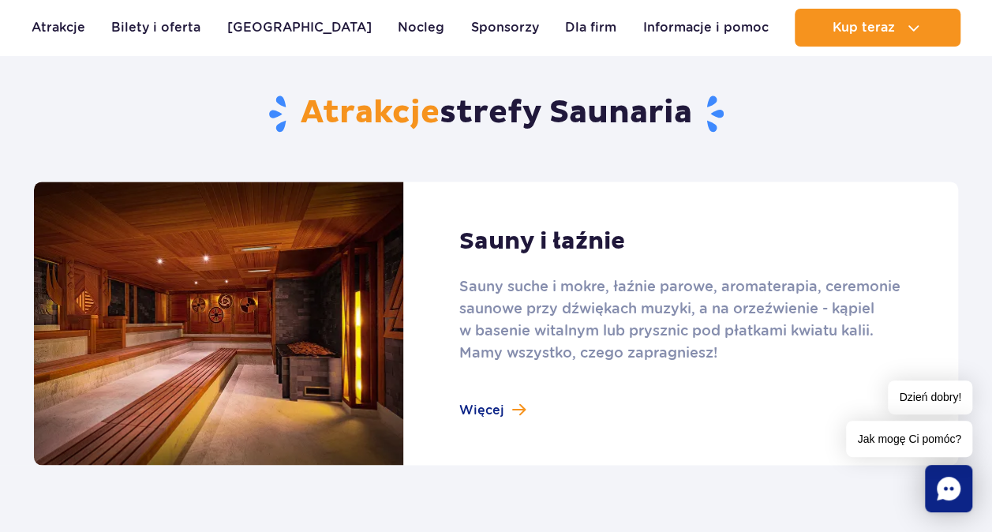
click at [508, 412] on link at bounding box center [496, 323] width 924 height 283
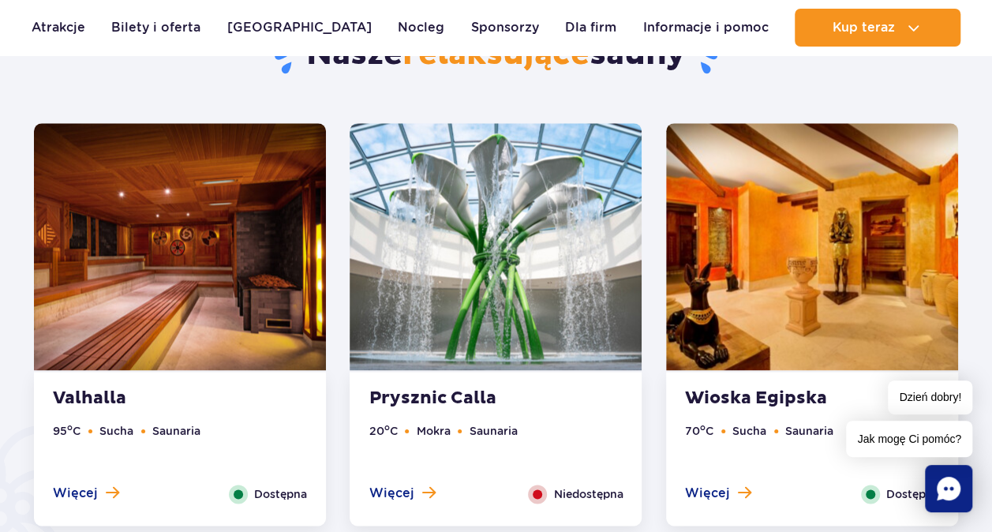
scroll to position [868, 0]
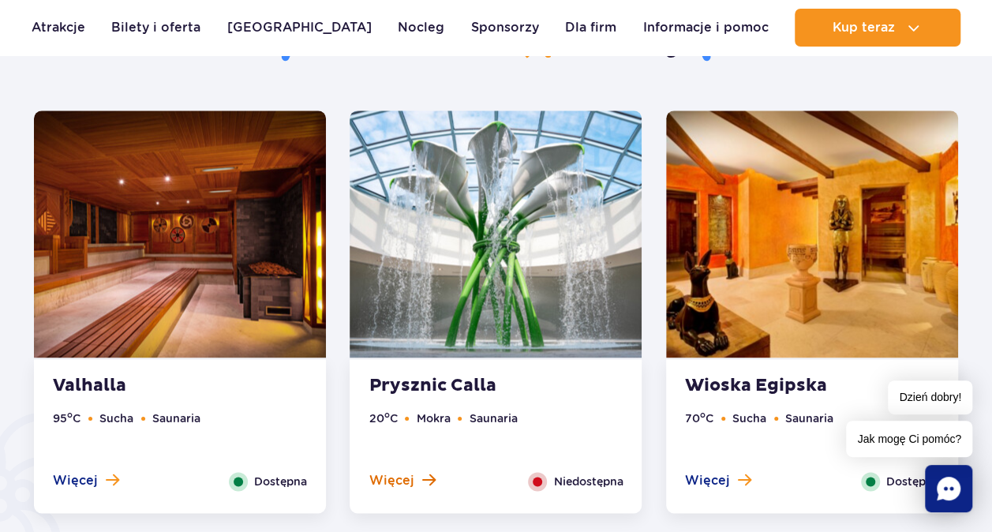
click at [396, 486] on span "Więcej" at bounding box center [391, 480] width 45 height 17
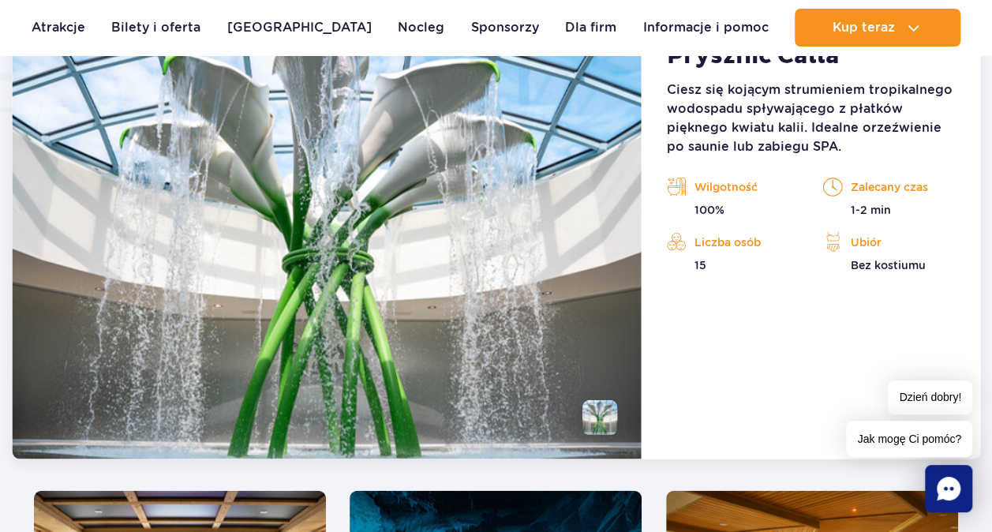
scroll to position [1321, 0]
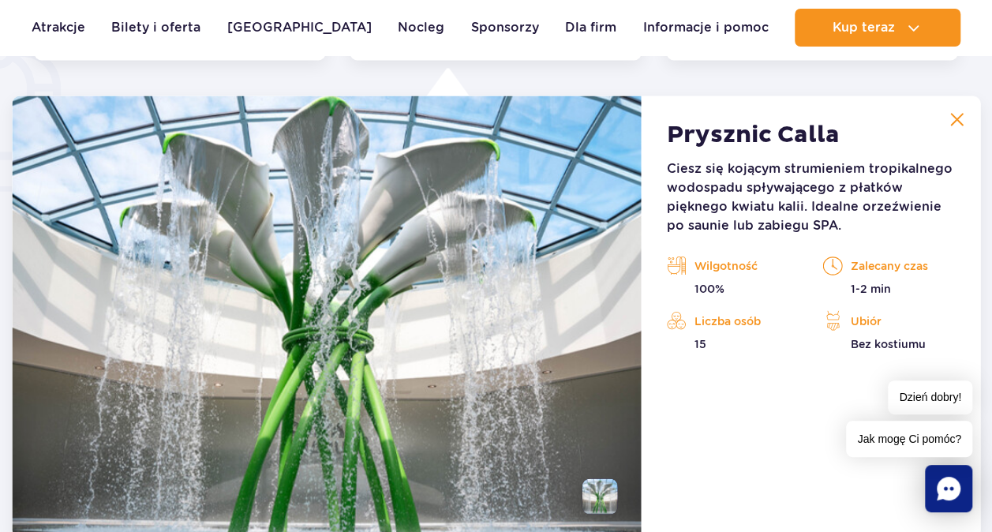
click at [963, 122] on img at bounding box center [956, 119] width 14 height 14
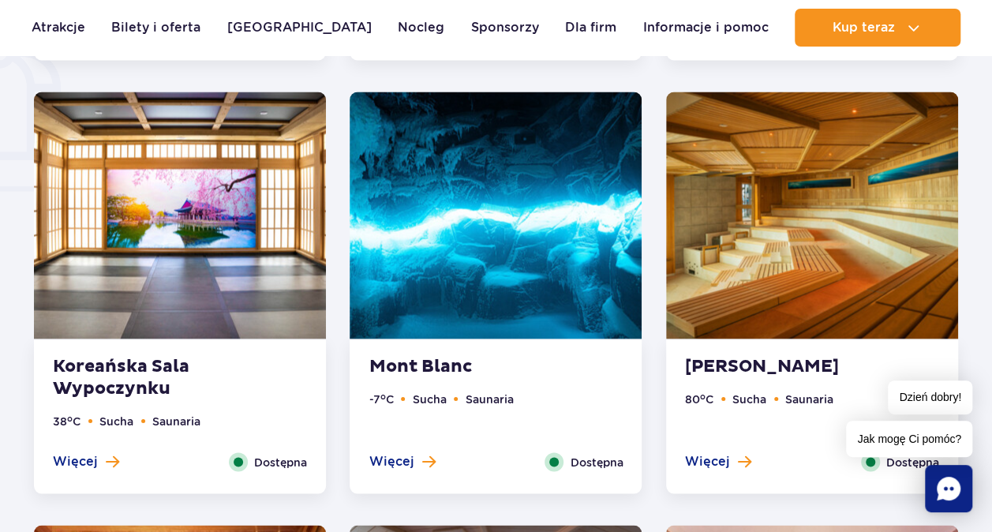
click at [703, 464] on span "Więcej" at bounding box center [707, 460] width 45 height 17
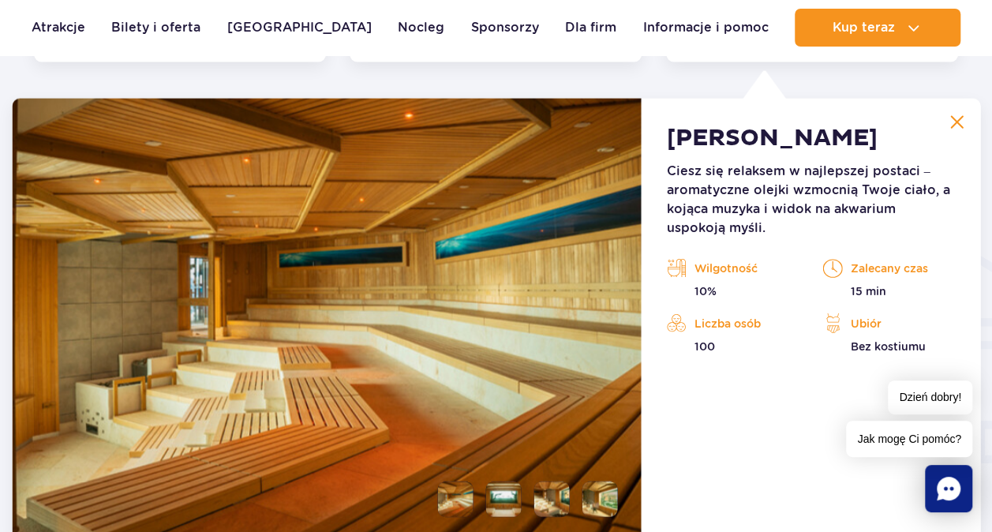
scroll to position [1755, 0]
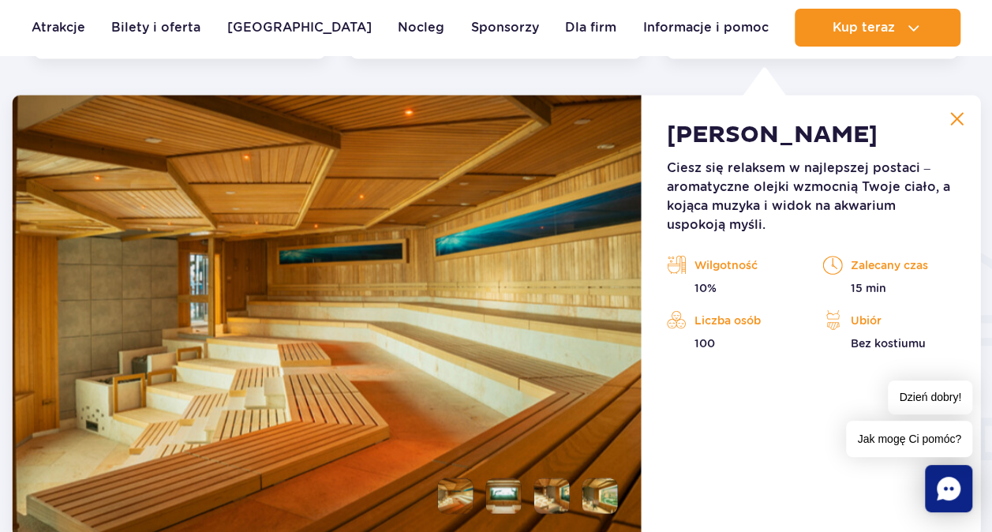
click at [959, 116] on img at bounding box center [956, 119] width 14 height 14
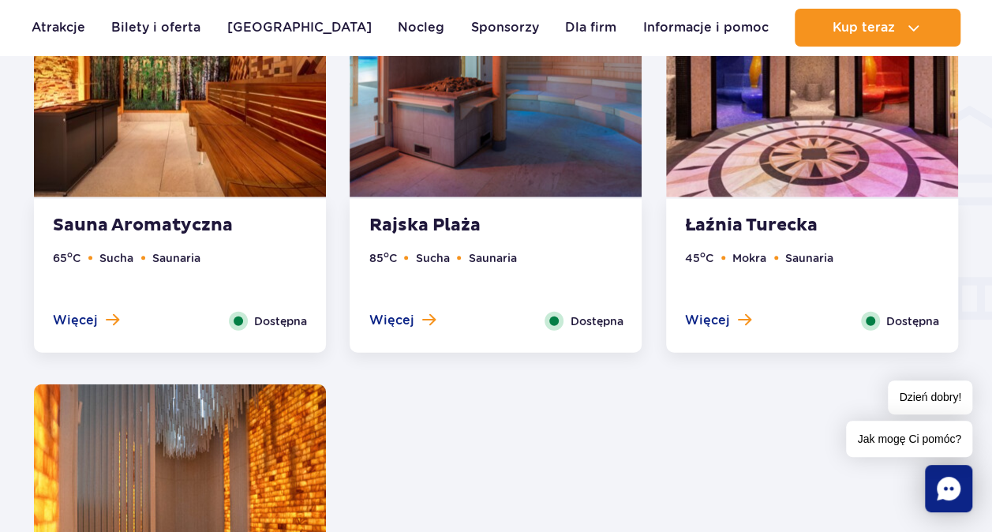
scroll to position [1992, 0]
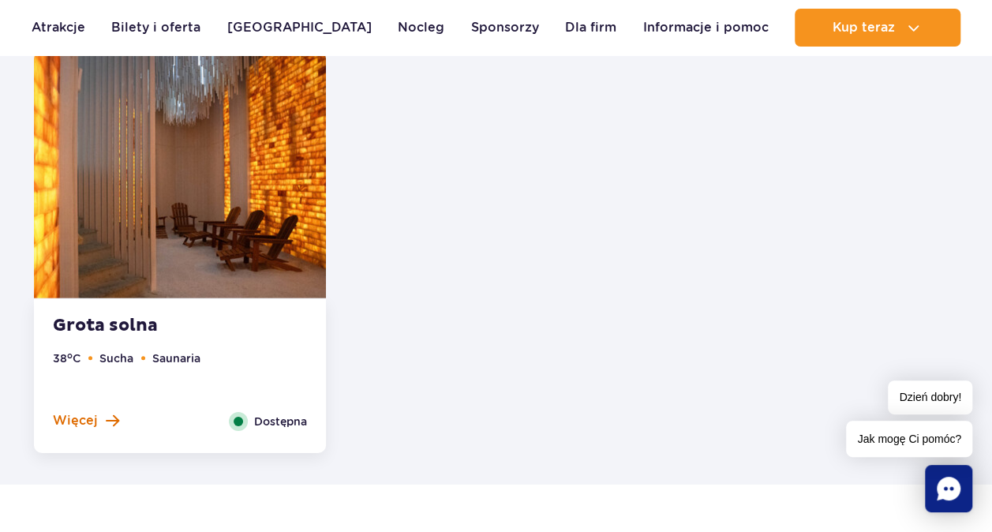
click at [101, 418] on button "Więcej" at bounding box center [86, 420] width 66 height 17
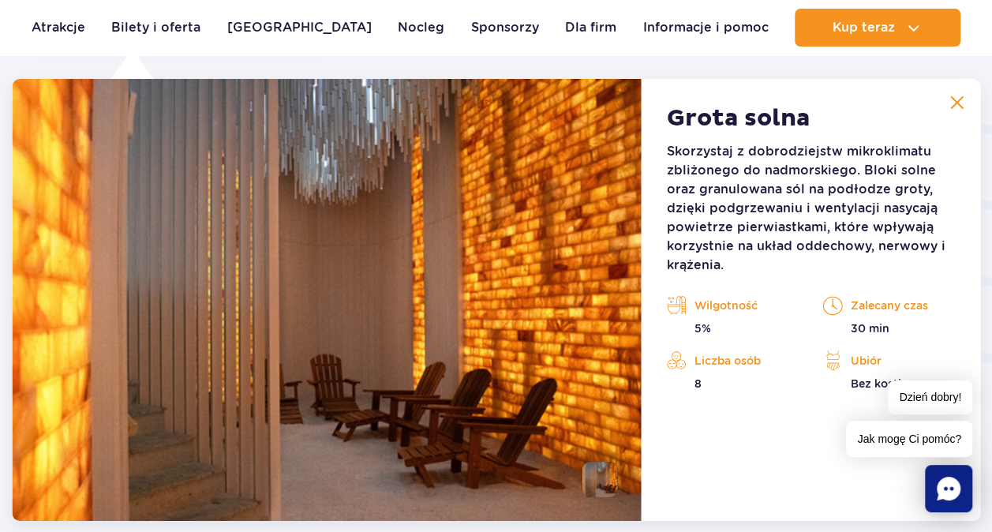
scroll to position [2641, 0]
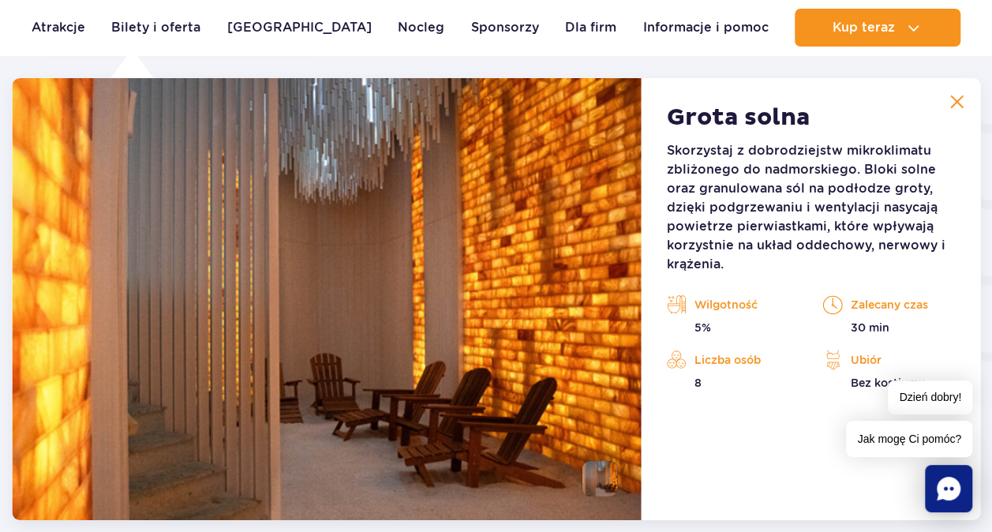
drag, startPoint x: 773, startPoint y: 223, endPoint x: 775, endPoint y: 242, distance: 19.9
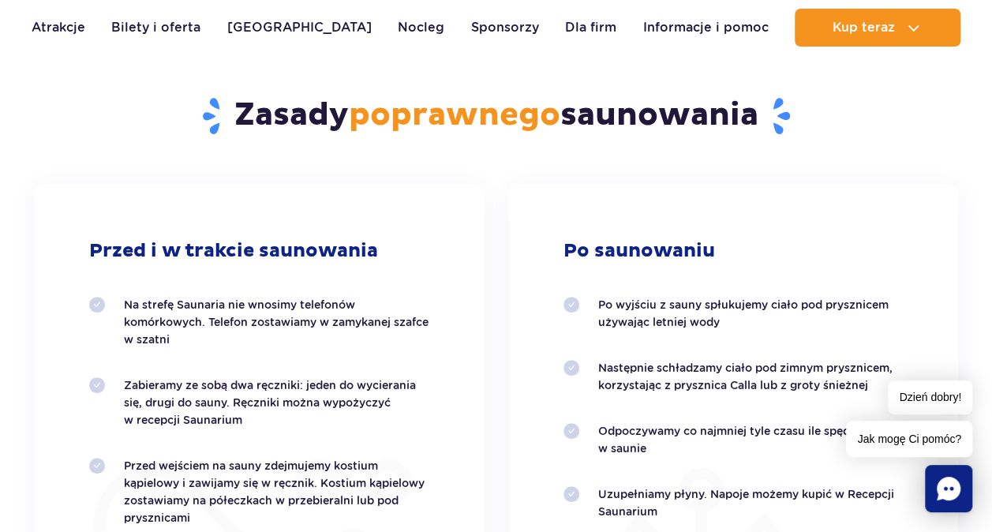
scroll to position [3351, 0]
